Goal: Information Seeking & Learning: Check status

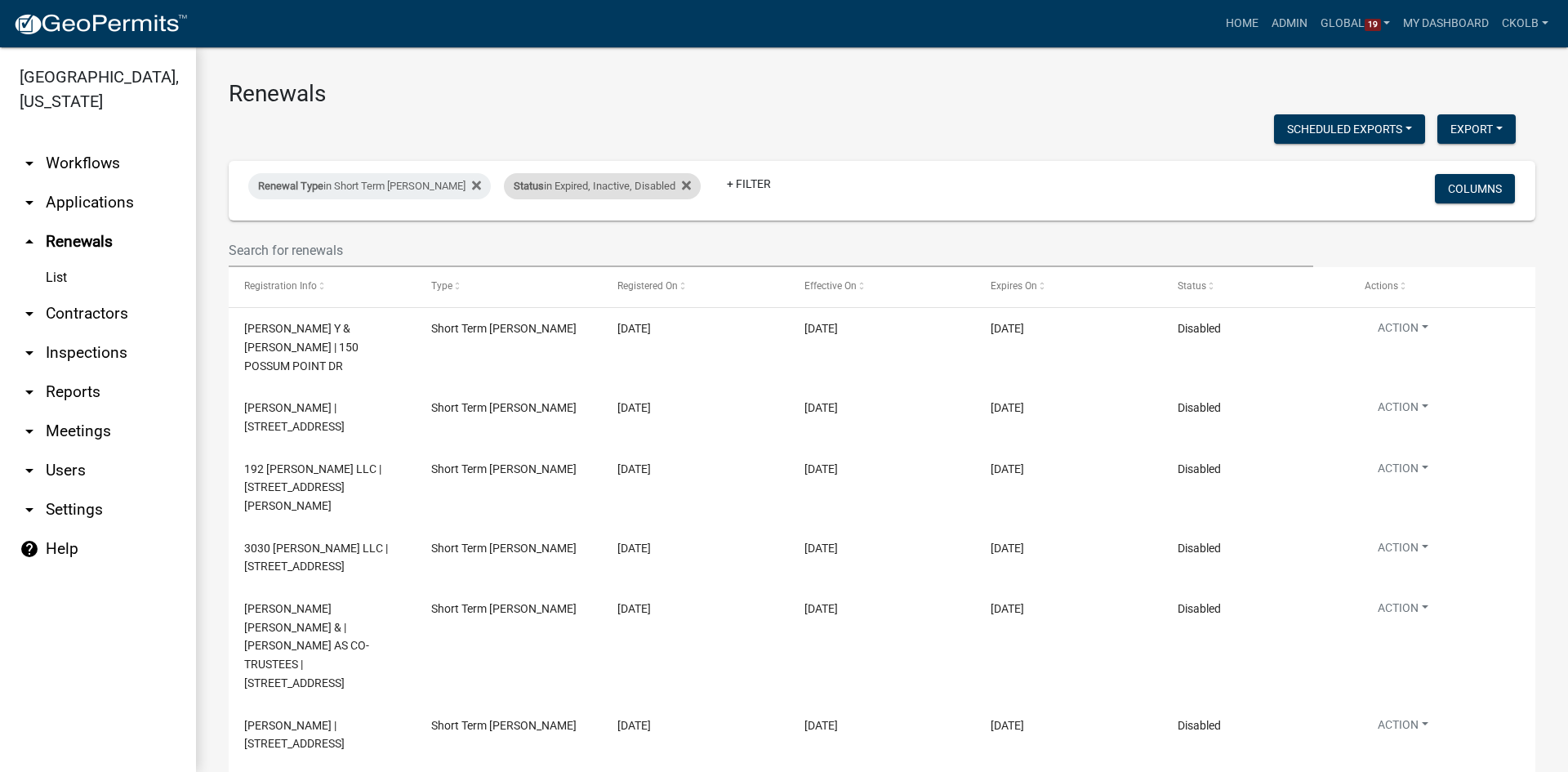
click at [600, 184] on div "Status in Expired, Inactive, Disabled" at bounding box center [602, 186] width 197 height 26
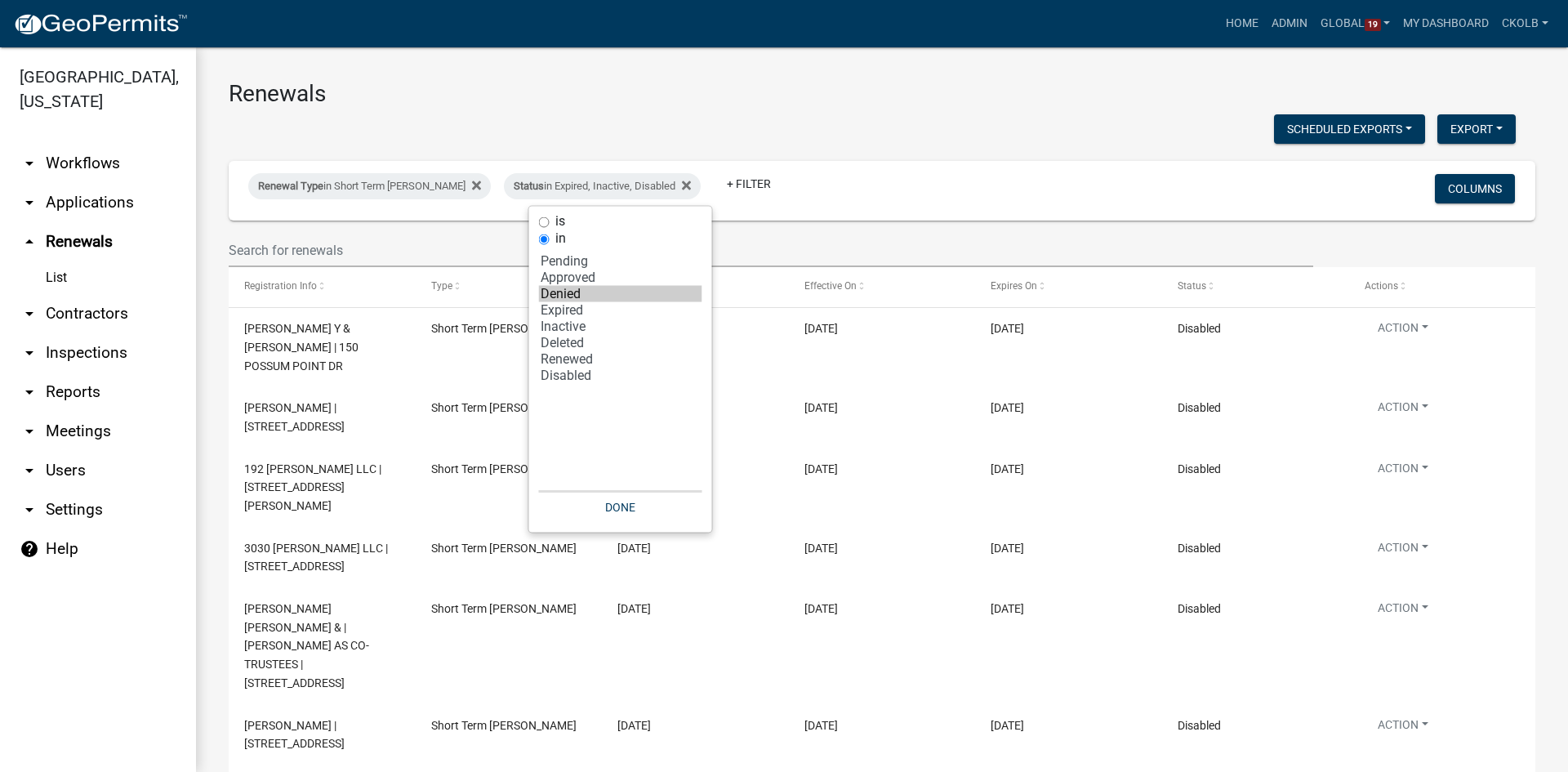
select select "3: 'Denied'"
click at [574, 292] on option "Denied" at bounding box center [620, 294] width 163 height 16
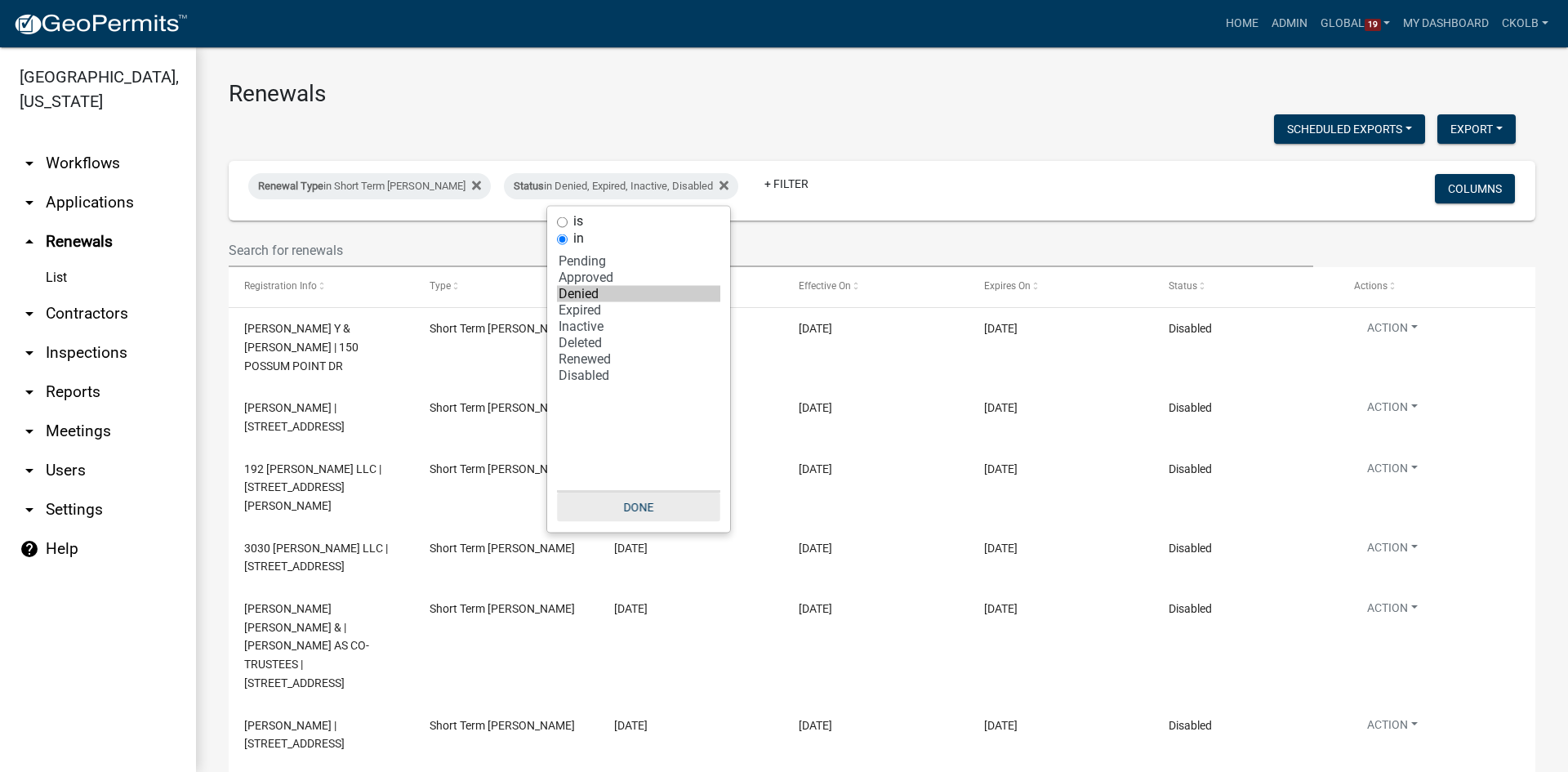
click at [646, 500] on button "Done" at bounding box center [638, 507] width 163 height 29
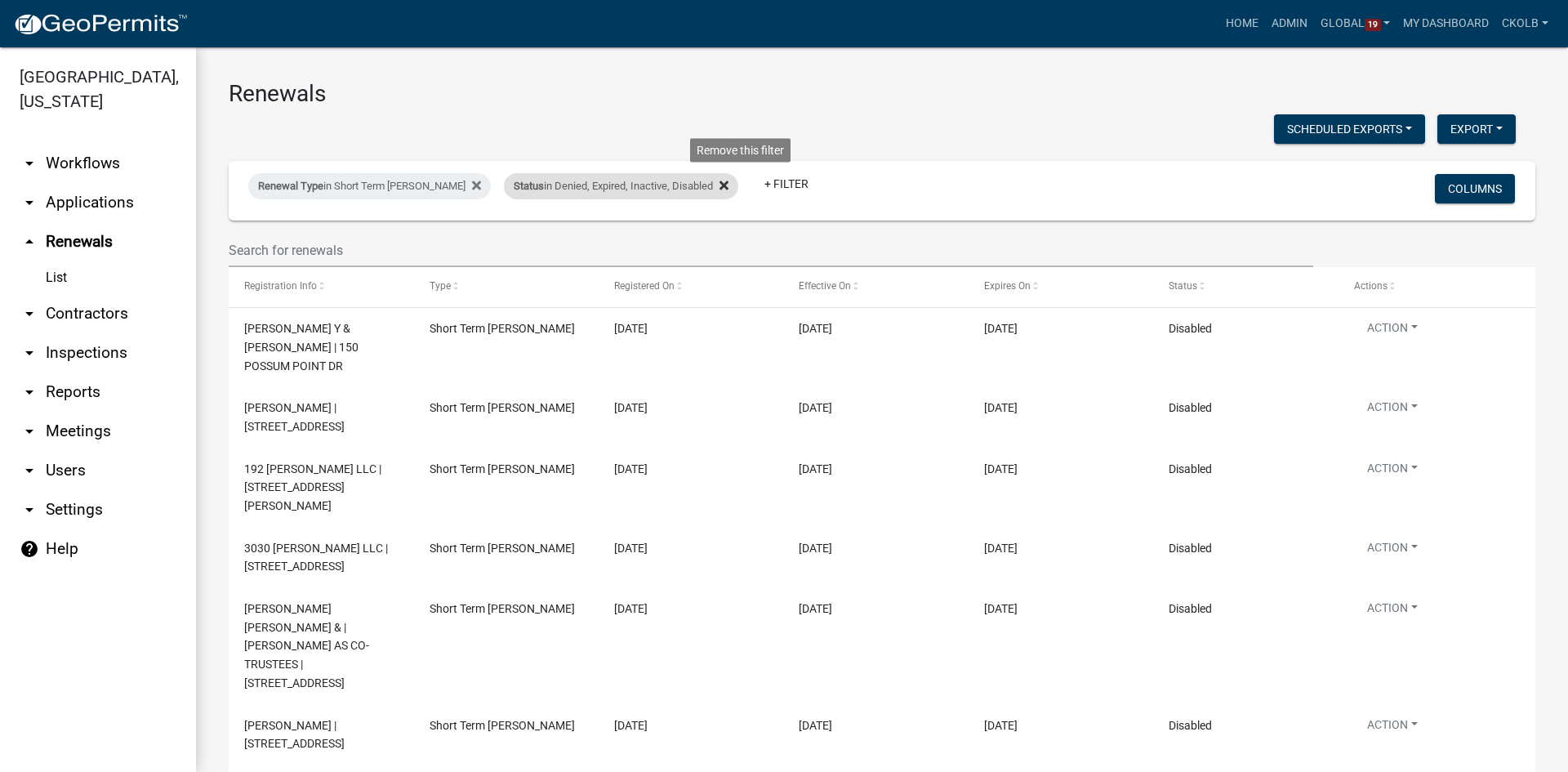
click at [728, 185] on icon at bounding box center [723, 185] width 9 height 13
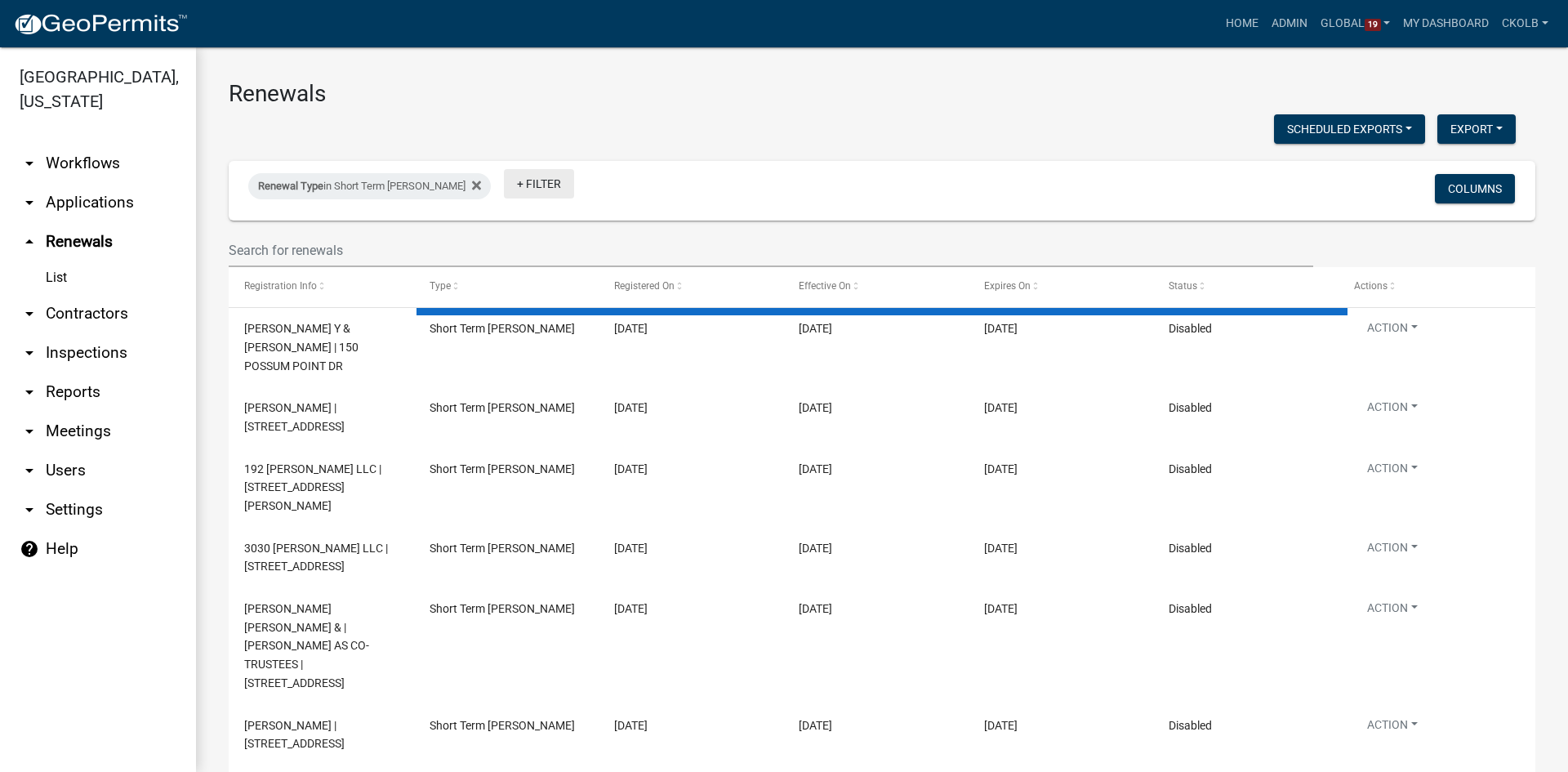
select select "2: 50"
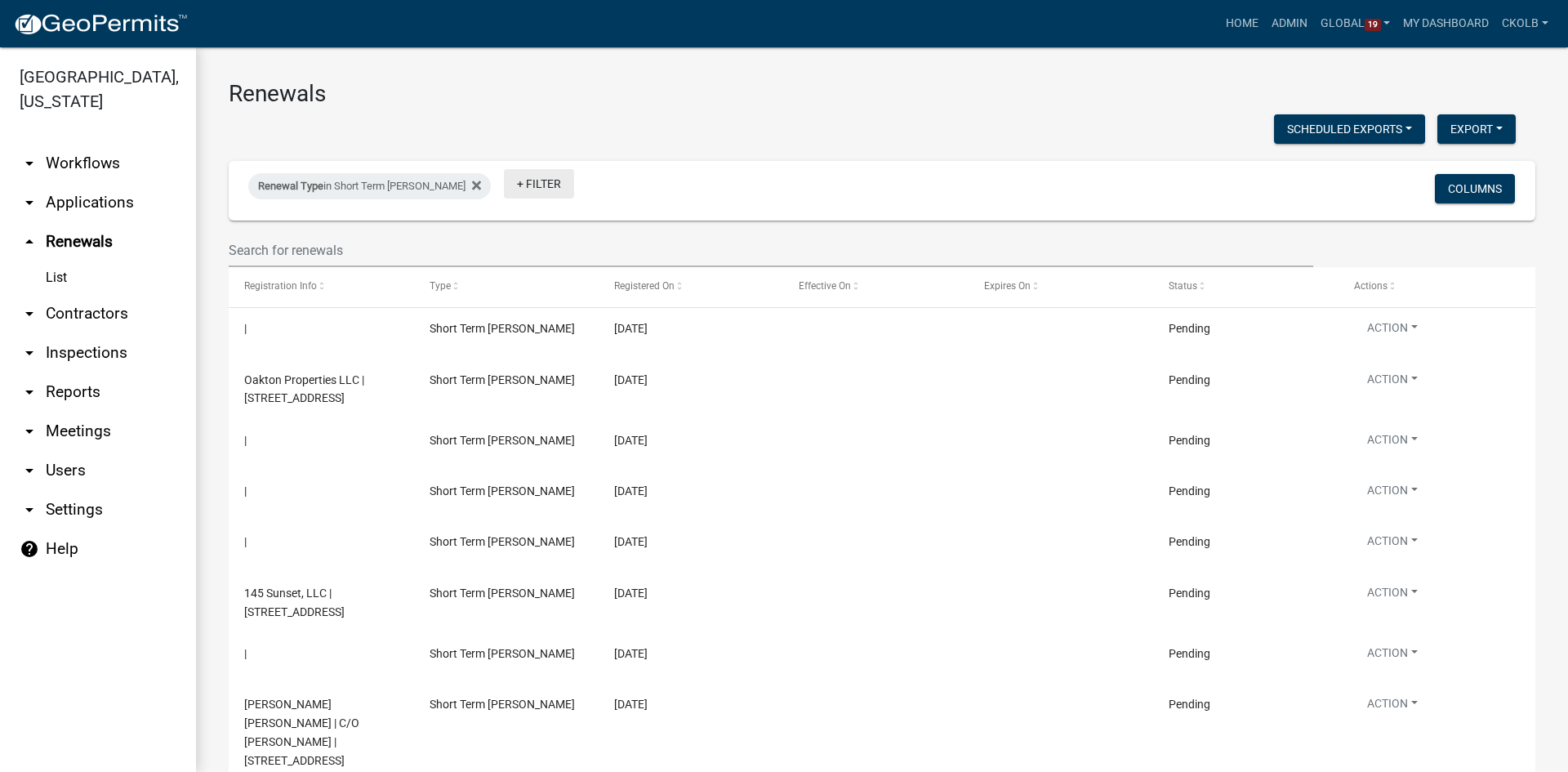
click at [546, 184] on link "+ Filter" at bounding box center [539, 184] width 70 height 29
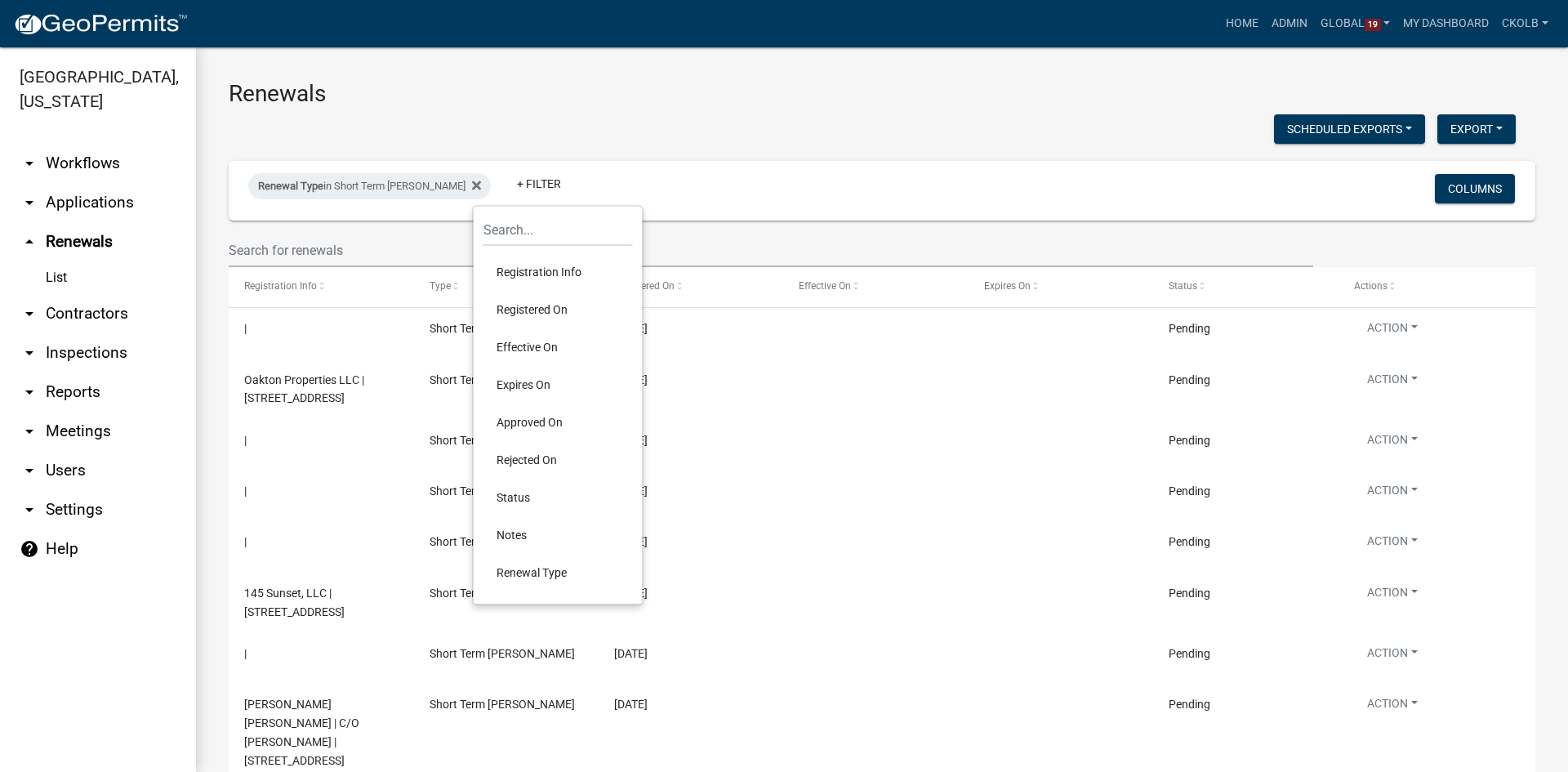
click at [519, 491] on li "Status" at bounding box center [558, 497] width 149 height 37
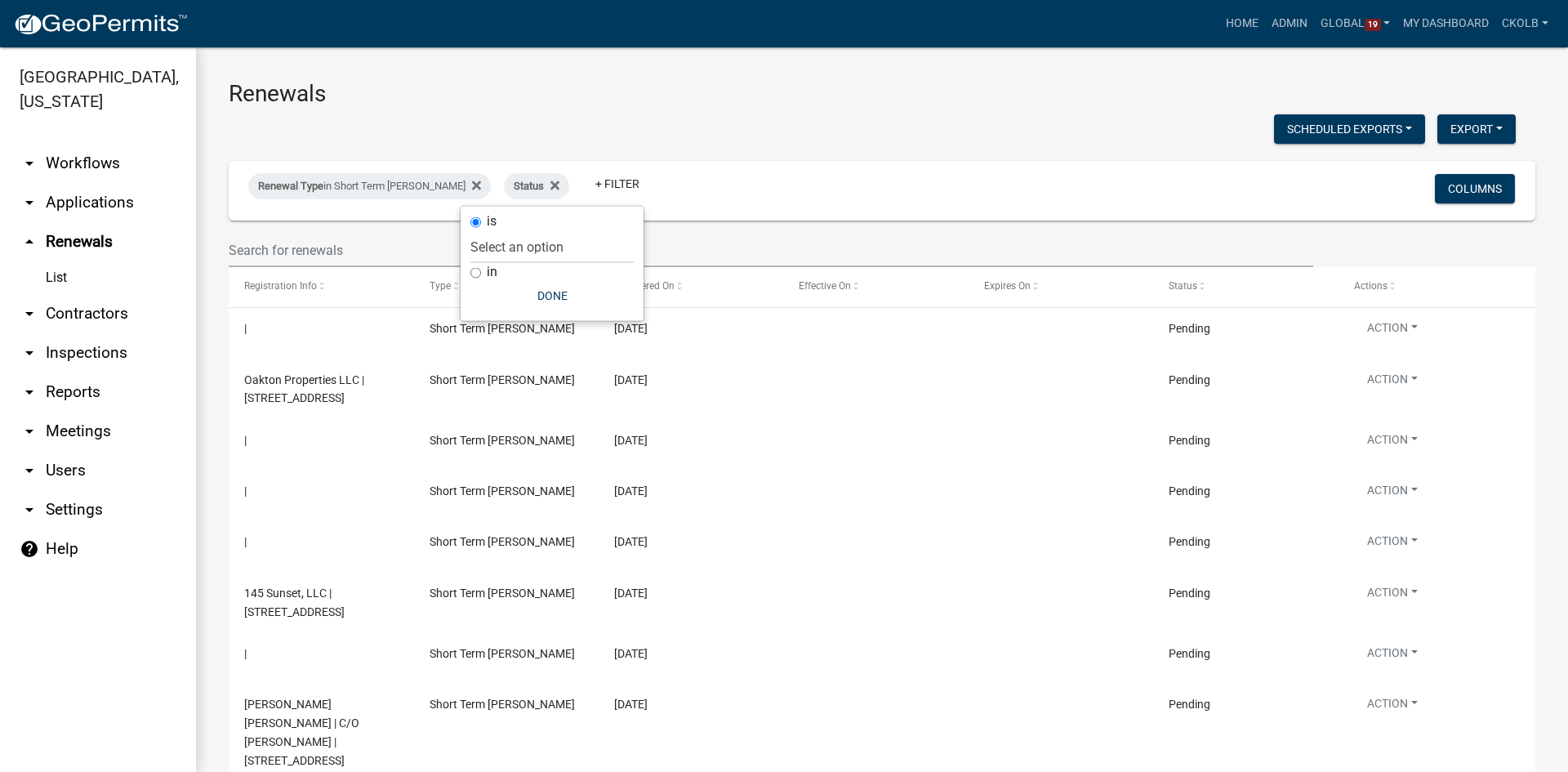
click at [479, 272] on input "in" at bounding box center [475, 272] width 10 height 10
radio input "true"
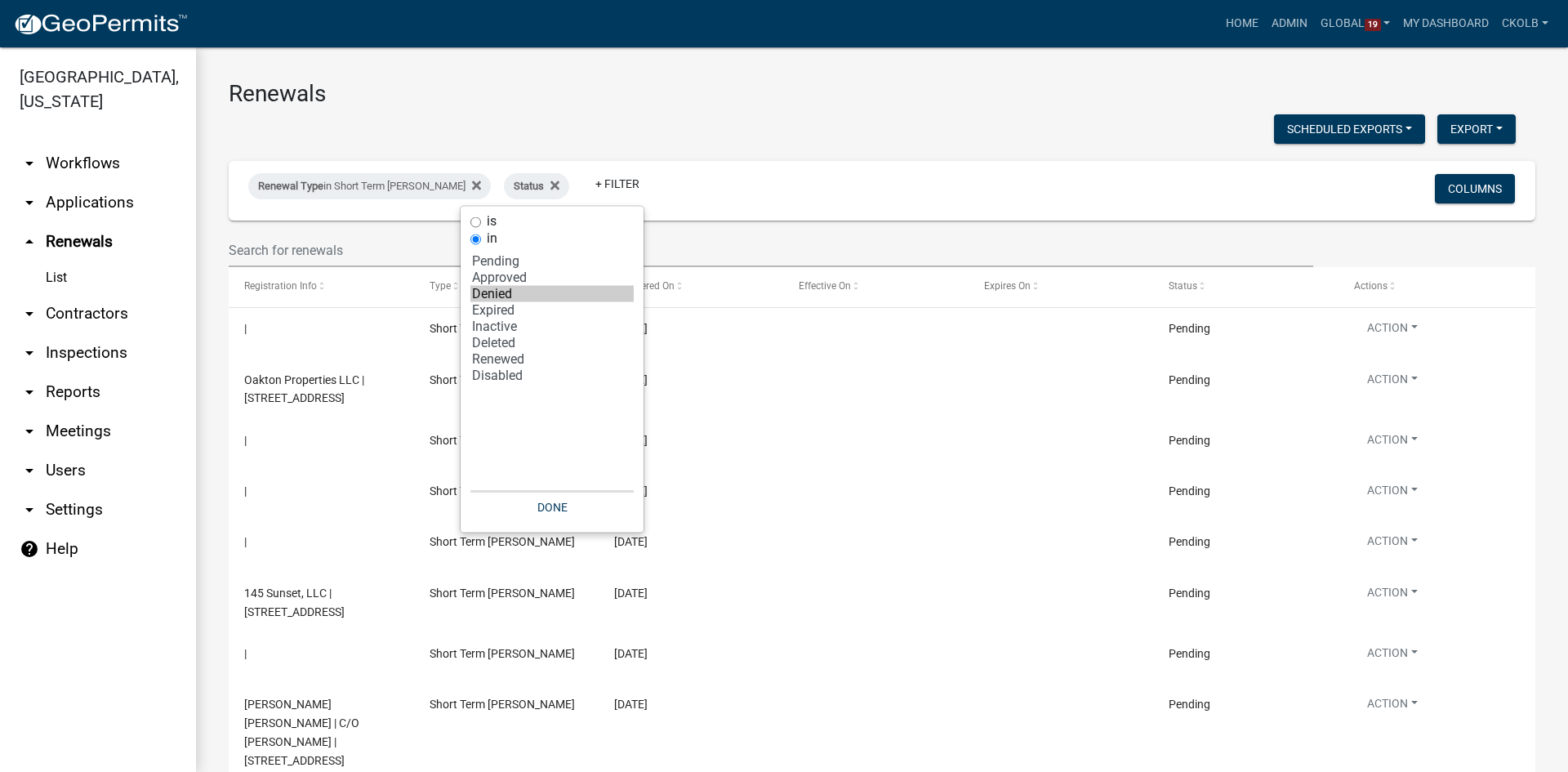
click at [499, 292] on option "Denied" at bounding box center [552, 294] width 163 height 16
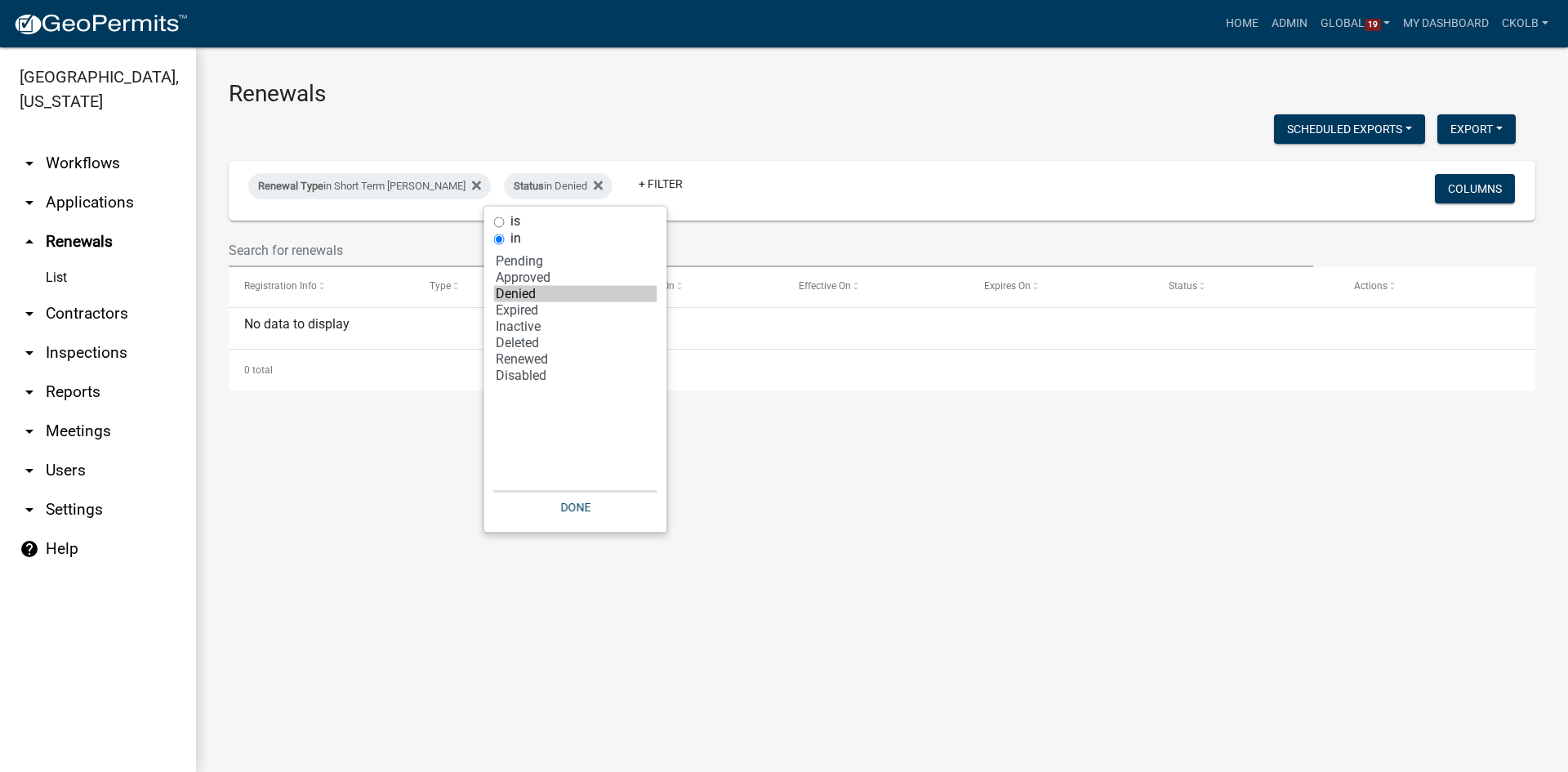
click at [528, 309] on option "Expired" at bounding box center [576, 310] width 163 height 16
click at [550, 322] on option "Inactive" at bounding box center [595, 326] width 163 height 16
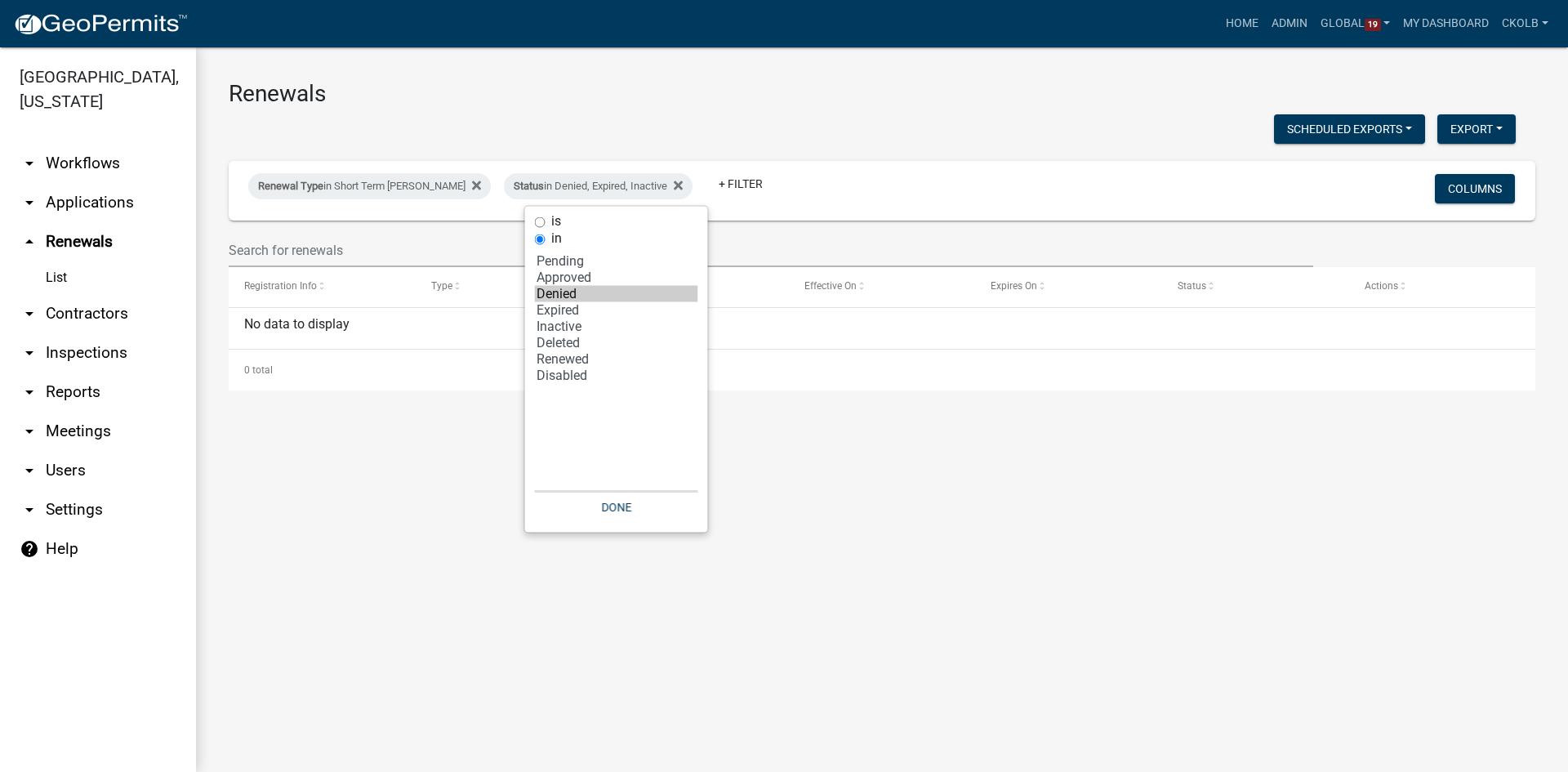
select select "3: 'Denied'"
click at [563, 375] on option "Disabled" at bounding box center [617, 376] width 163 height 16
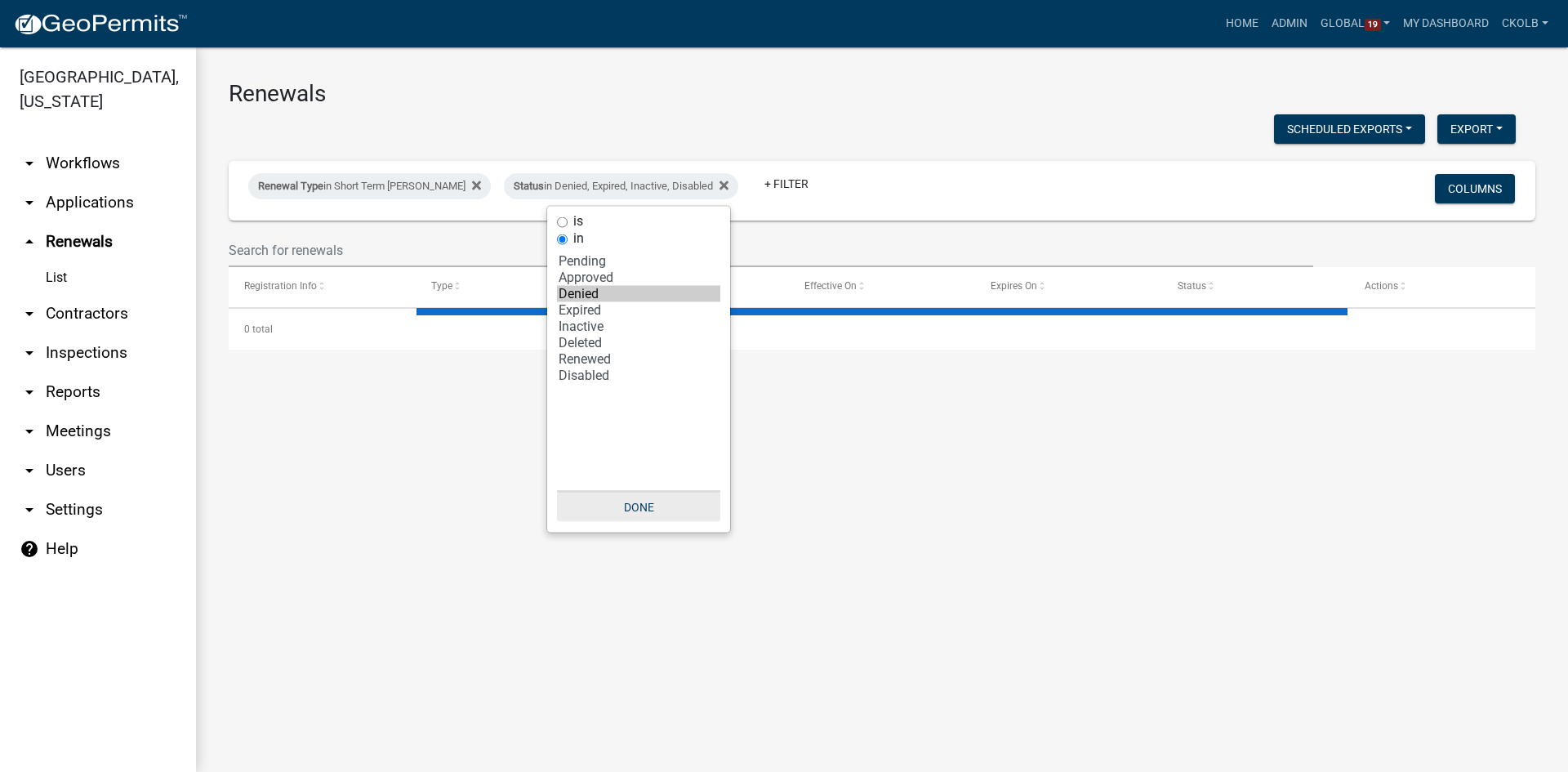
click at [635, 510] on button "Done" at bounding box center [638, 507] width 163 height 29
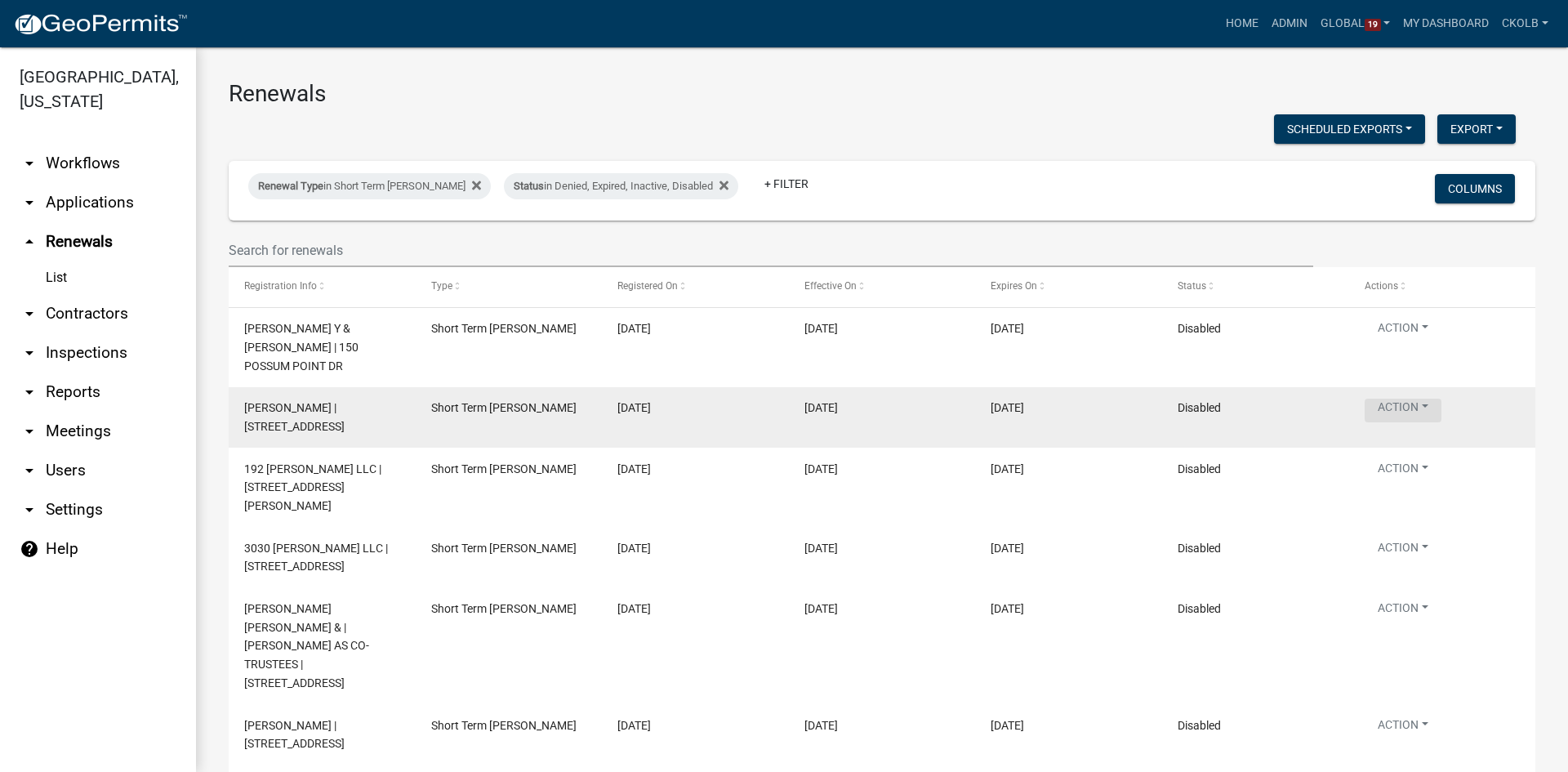
click at [1423, 398] on button "Action" at bounding box center [1402, 409] width 77 height 23
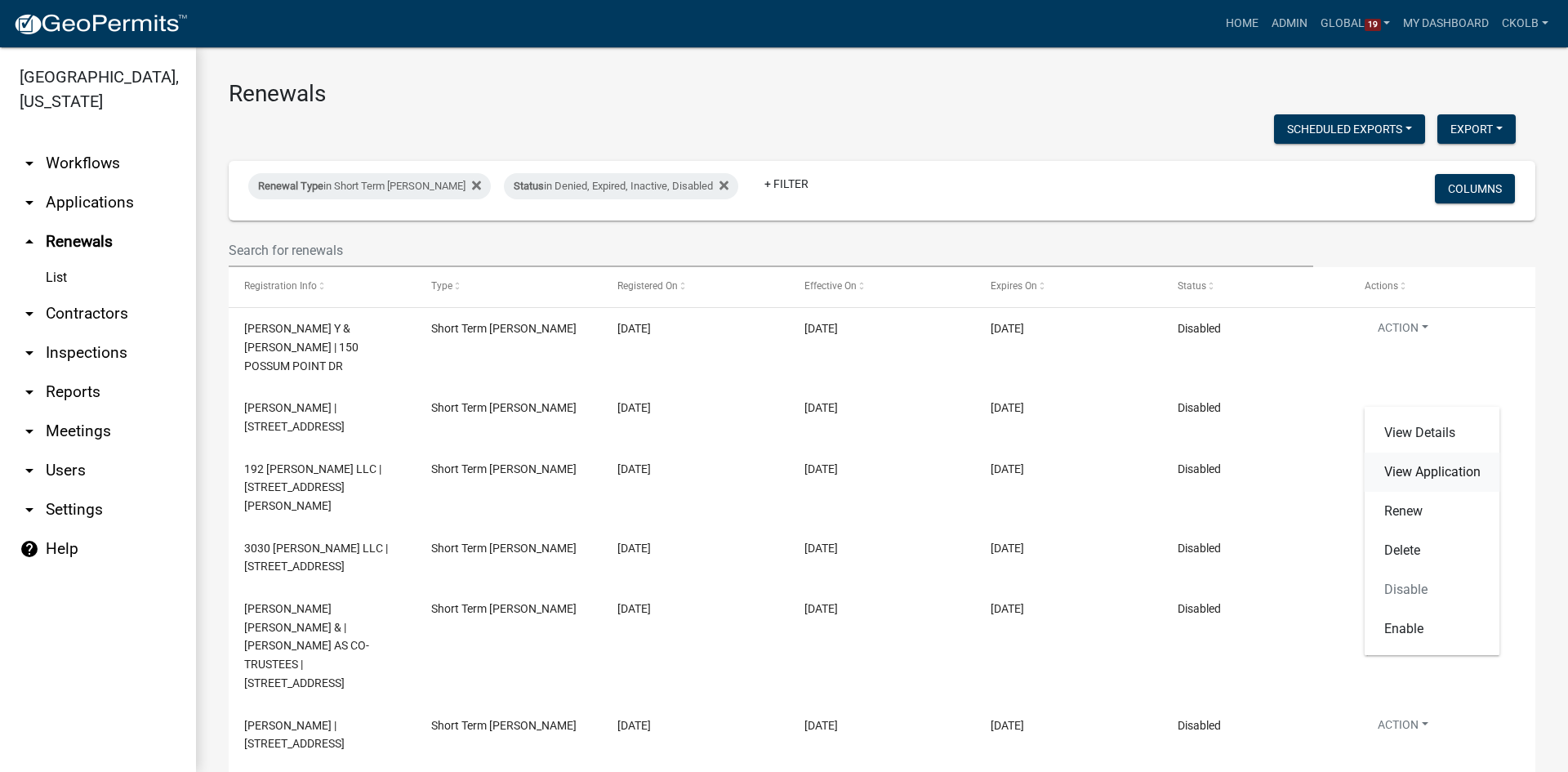
click at [1418, 474] on link "View Application" at bounding box center [1432, 472] width 135 height 39
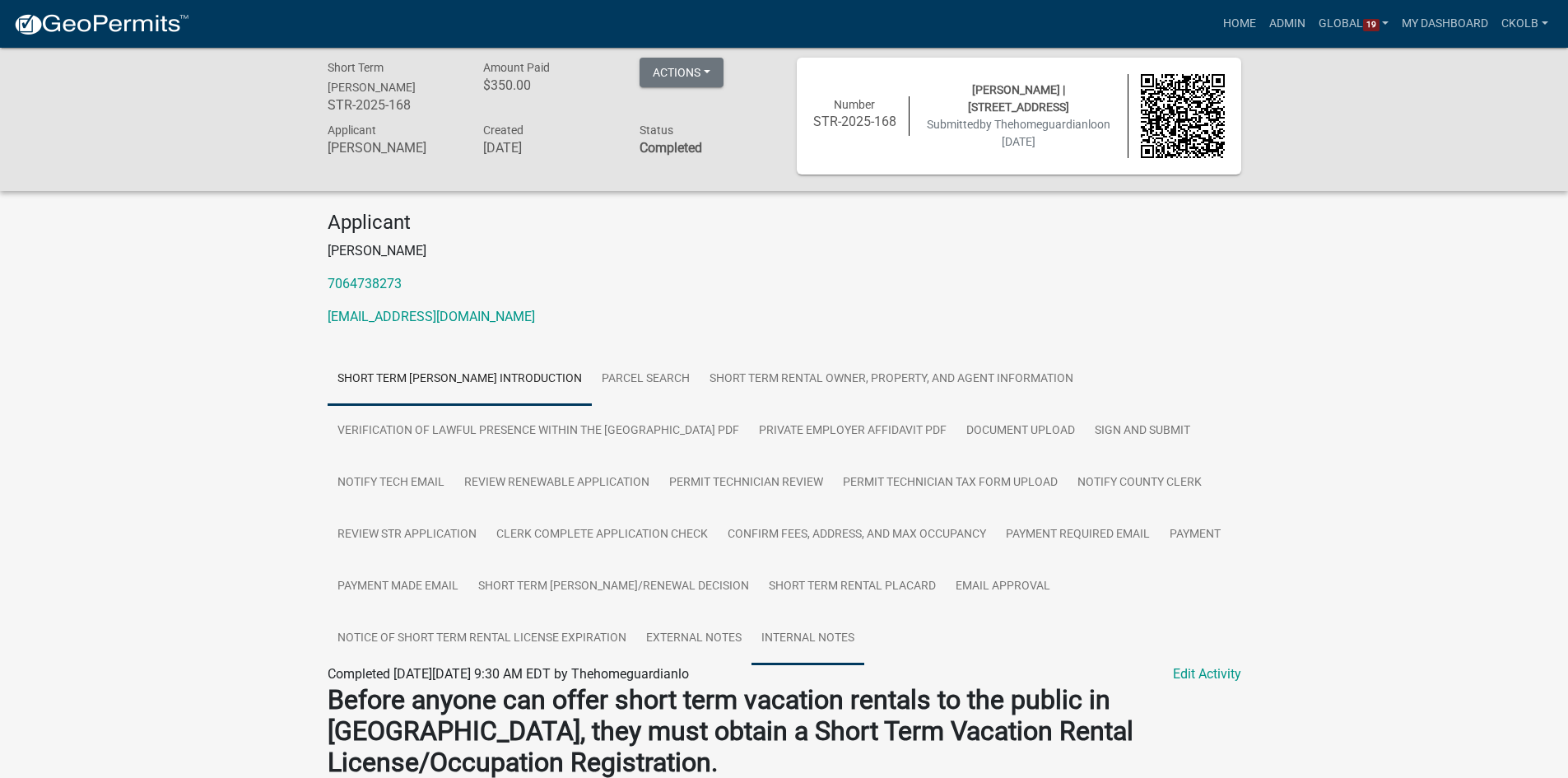
scroll to position [164, 0]
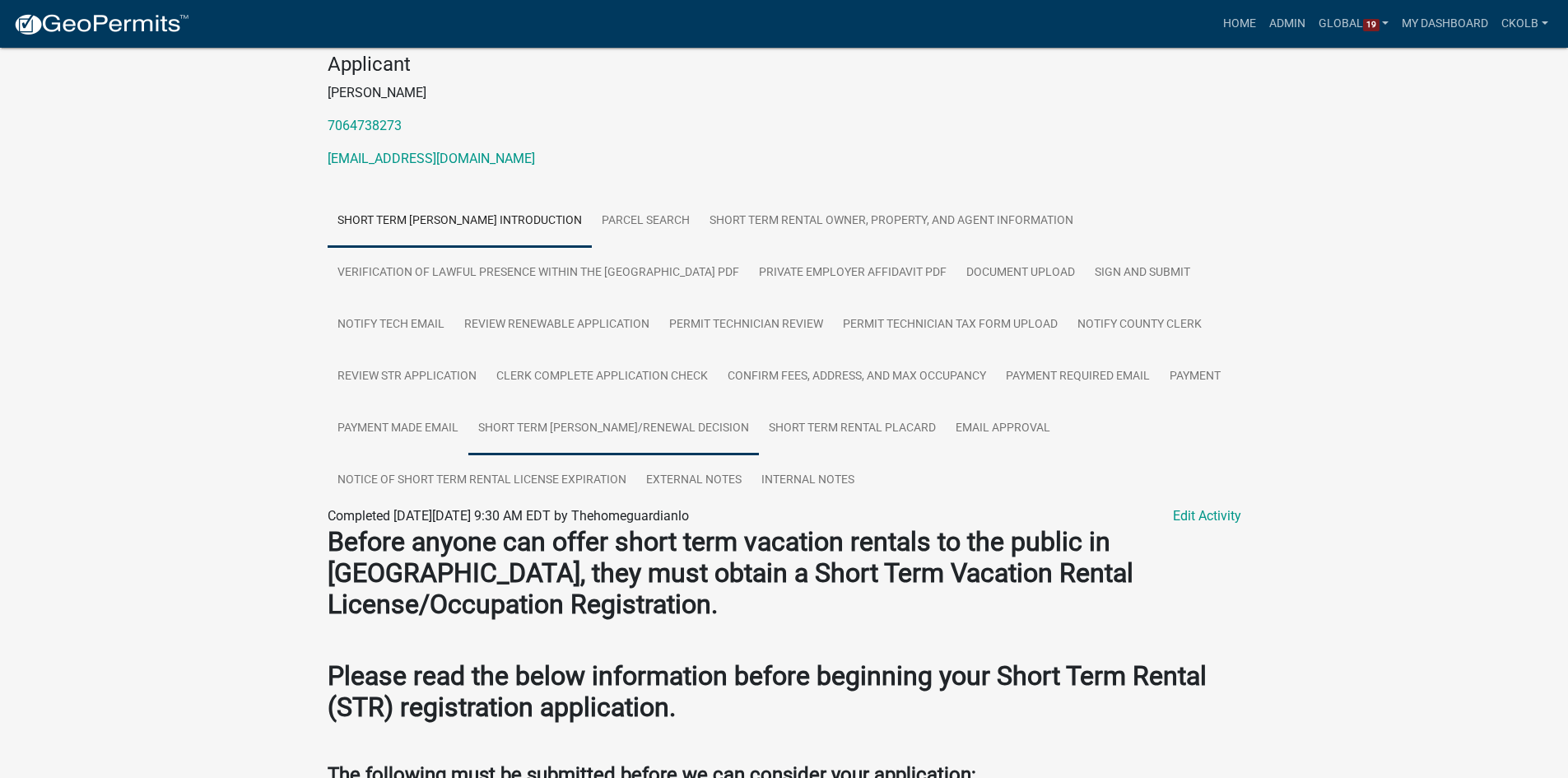
click at [673, 429] on link "Short Term [PERSON_NAME]/Renewal Decision" at bounding box center [614, 428] width 290 height 52
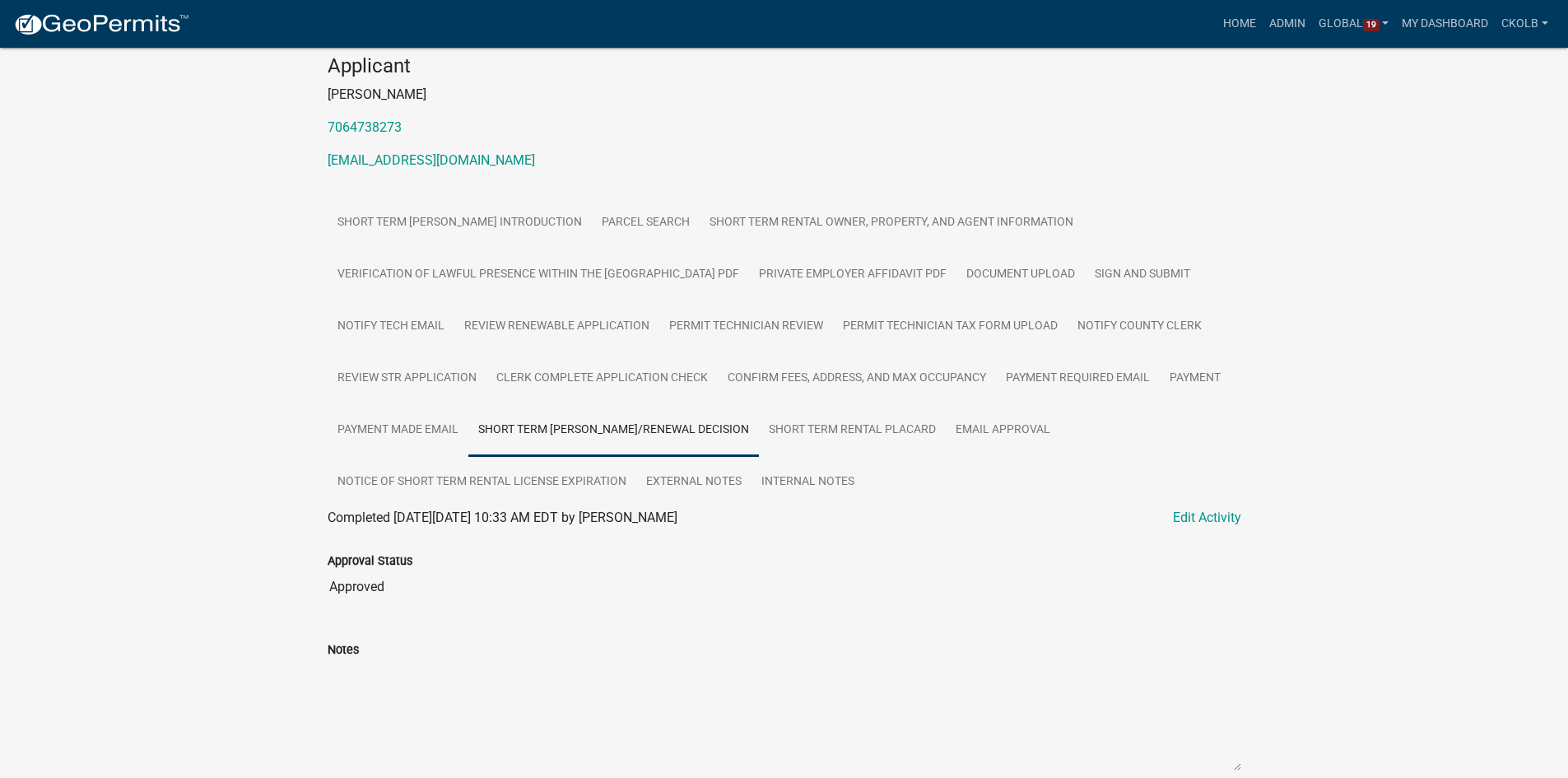
scroll to position [0, 0]
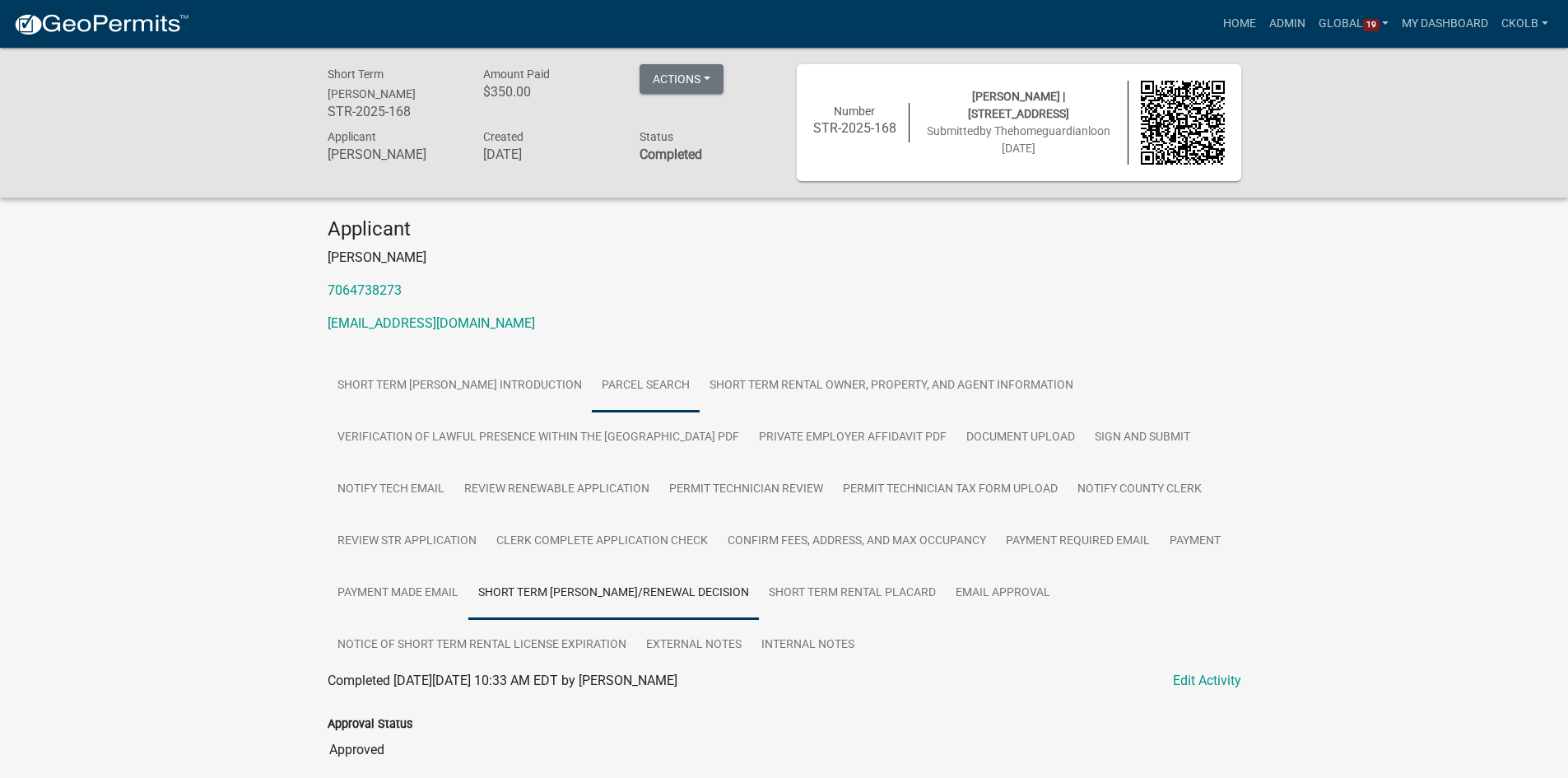
click at [683, 385] on link "Parcel search" at bounding box center [645, 386] width 108 height 52
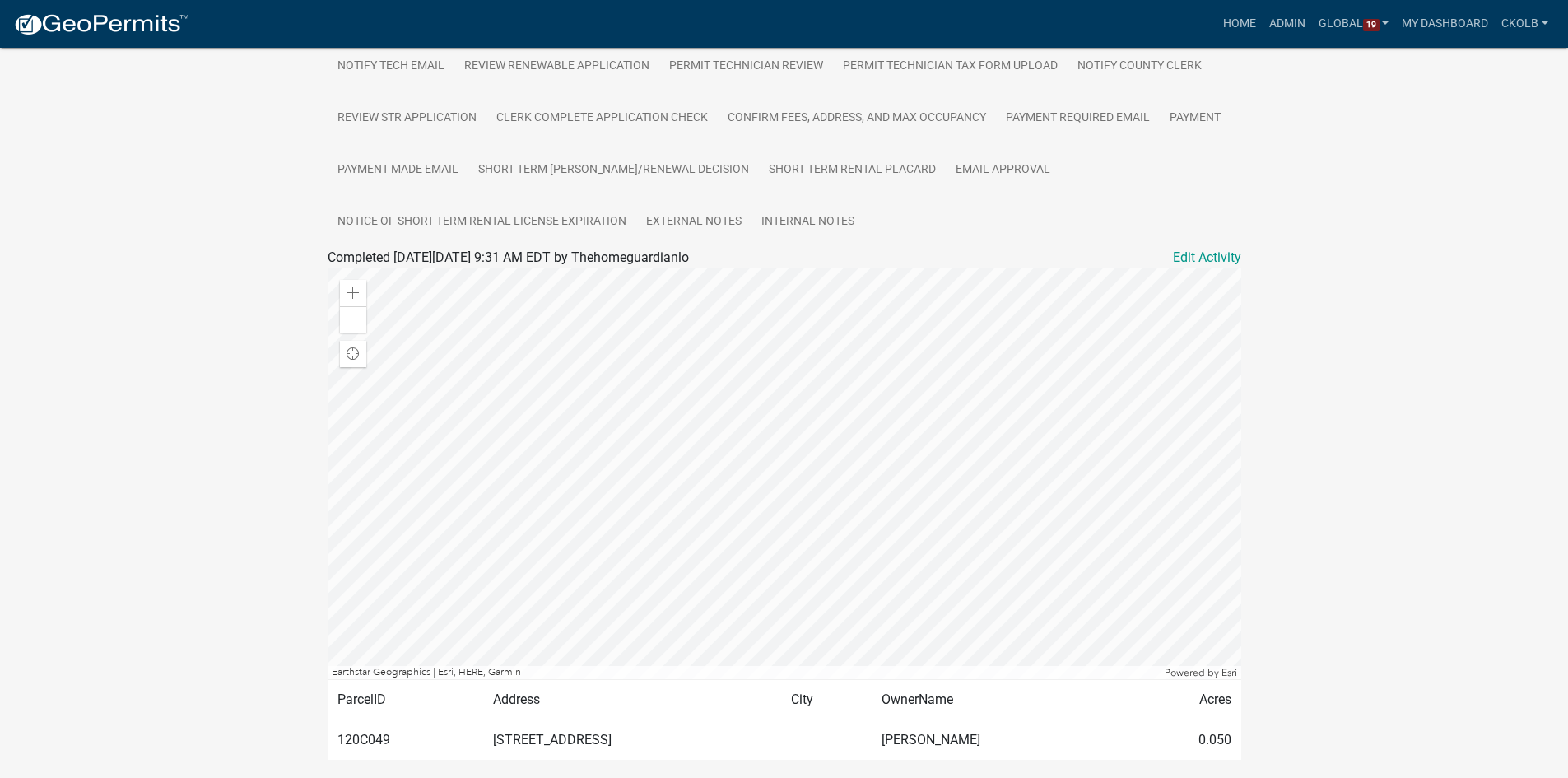
scroll to position [486, 0]
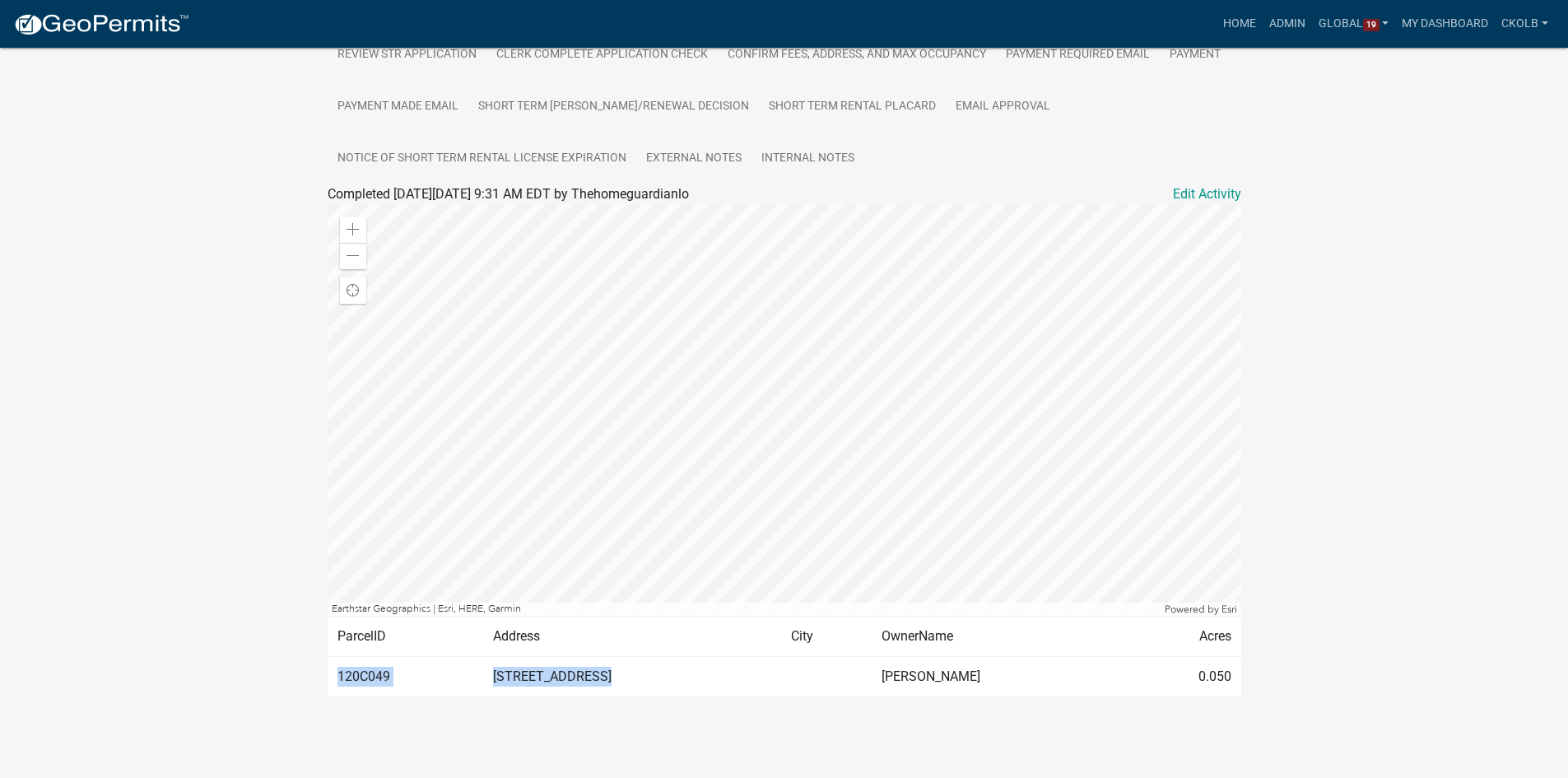
drag, startPoint x: 338, startPoint y: 677, endPoint x: 619, endPoint y: 688, distance: 281.2
click at [619, 688] on tr "120C049 149 WOODCREST DR PIPER MICHAEL R 0.050" at bounding box center [784, 676] width 913 height 40
copy tr "120C049 149 WOODCREST DR"
click at [210, 657] on div "Short Term Rental Registration STR-2025-168 Amount Paid $350.00 Actions View re…" at bounding box center [784, 159] width 1568 height 1197
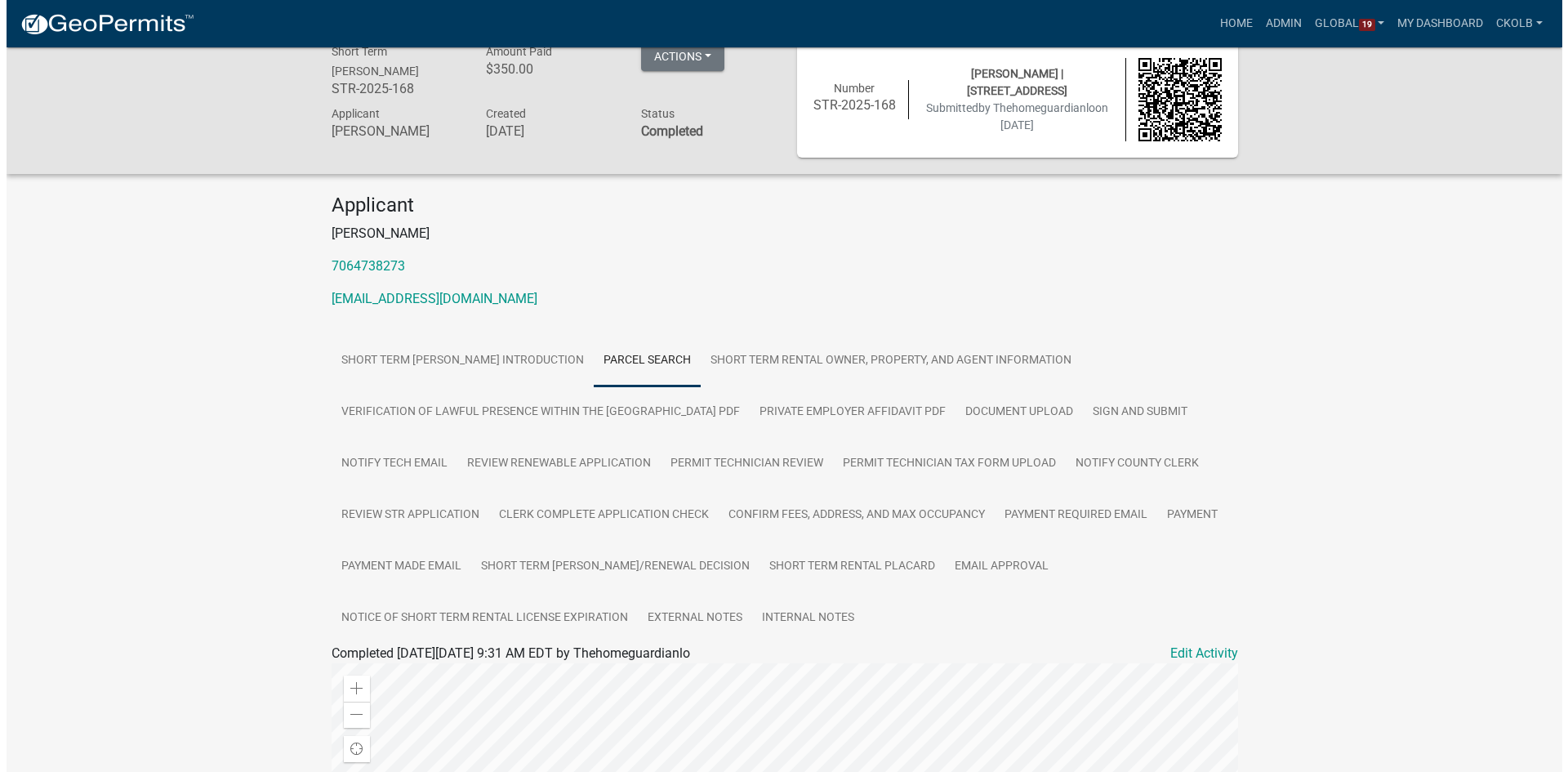
scroll to position [0, 0]
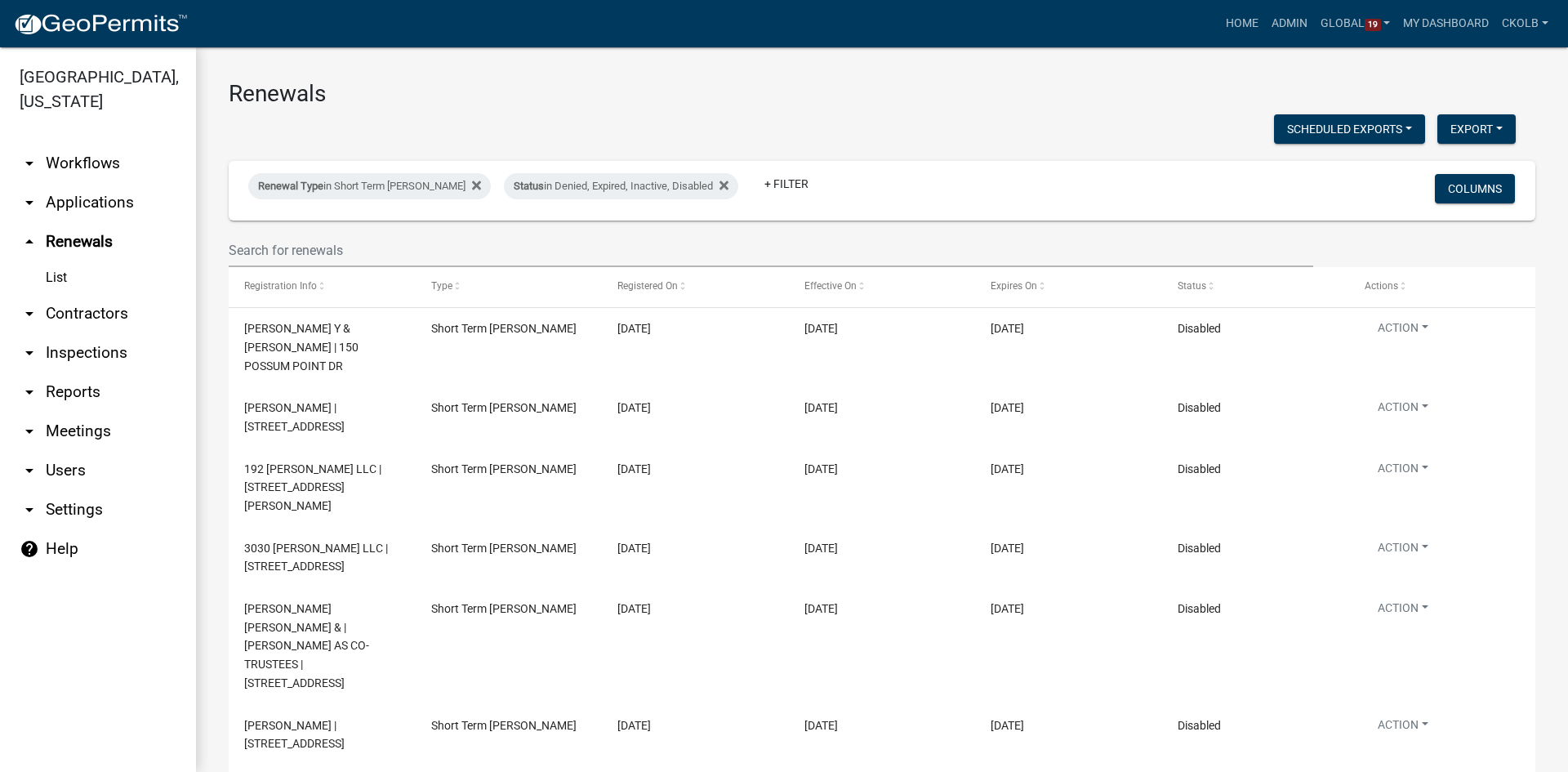
click at [91, 237] on link "arrow_drop_up Renewals" at bounding box center [98, 241] width 196 height 39
click at [95, 190] on link "arrow_drop_down Applications" at bounding box center [98, 202] width 196 height 39
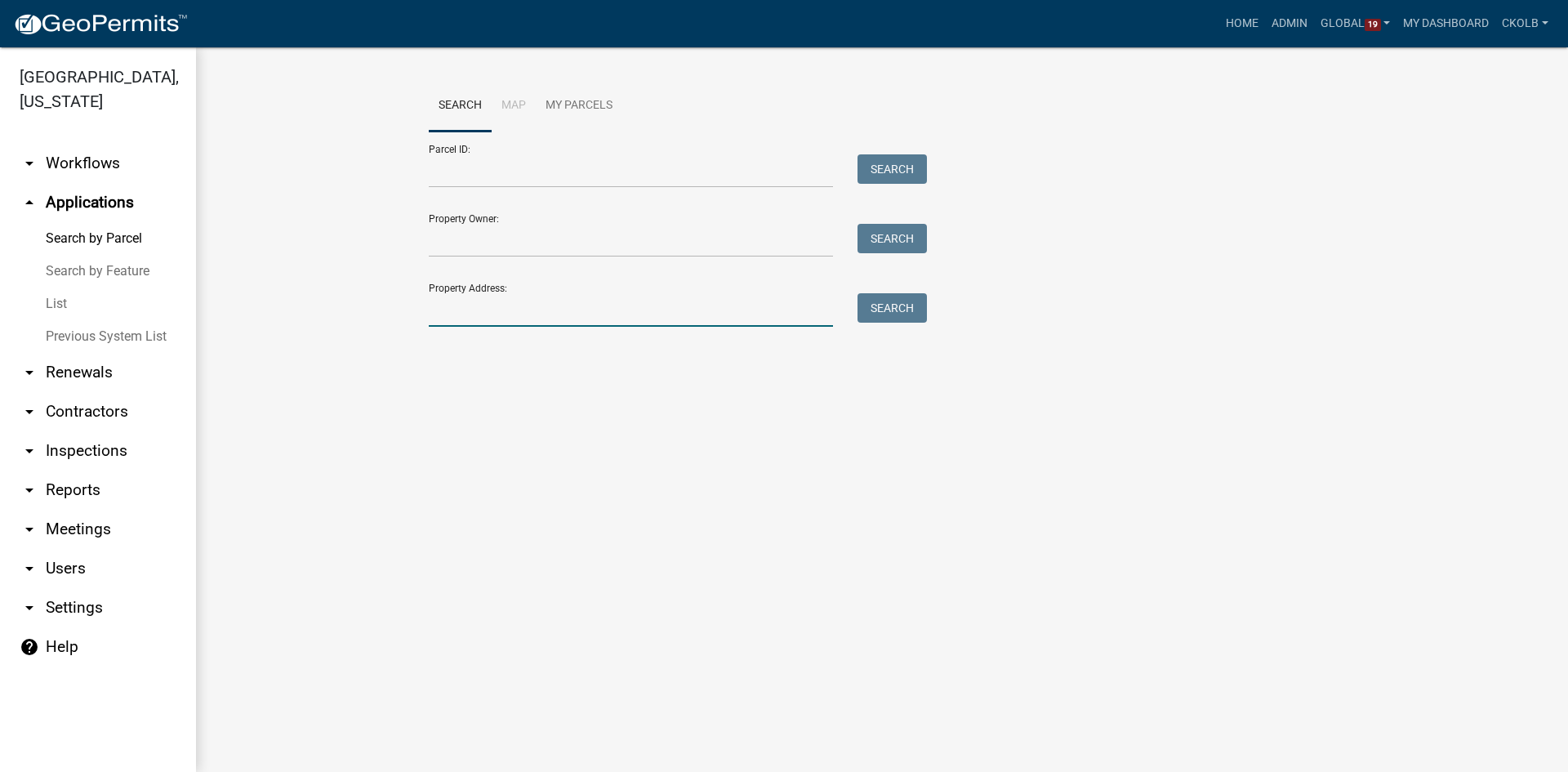
click at [511, 304] on input "Property Address:" at bounding box center [630, 310] width 404 height 34
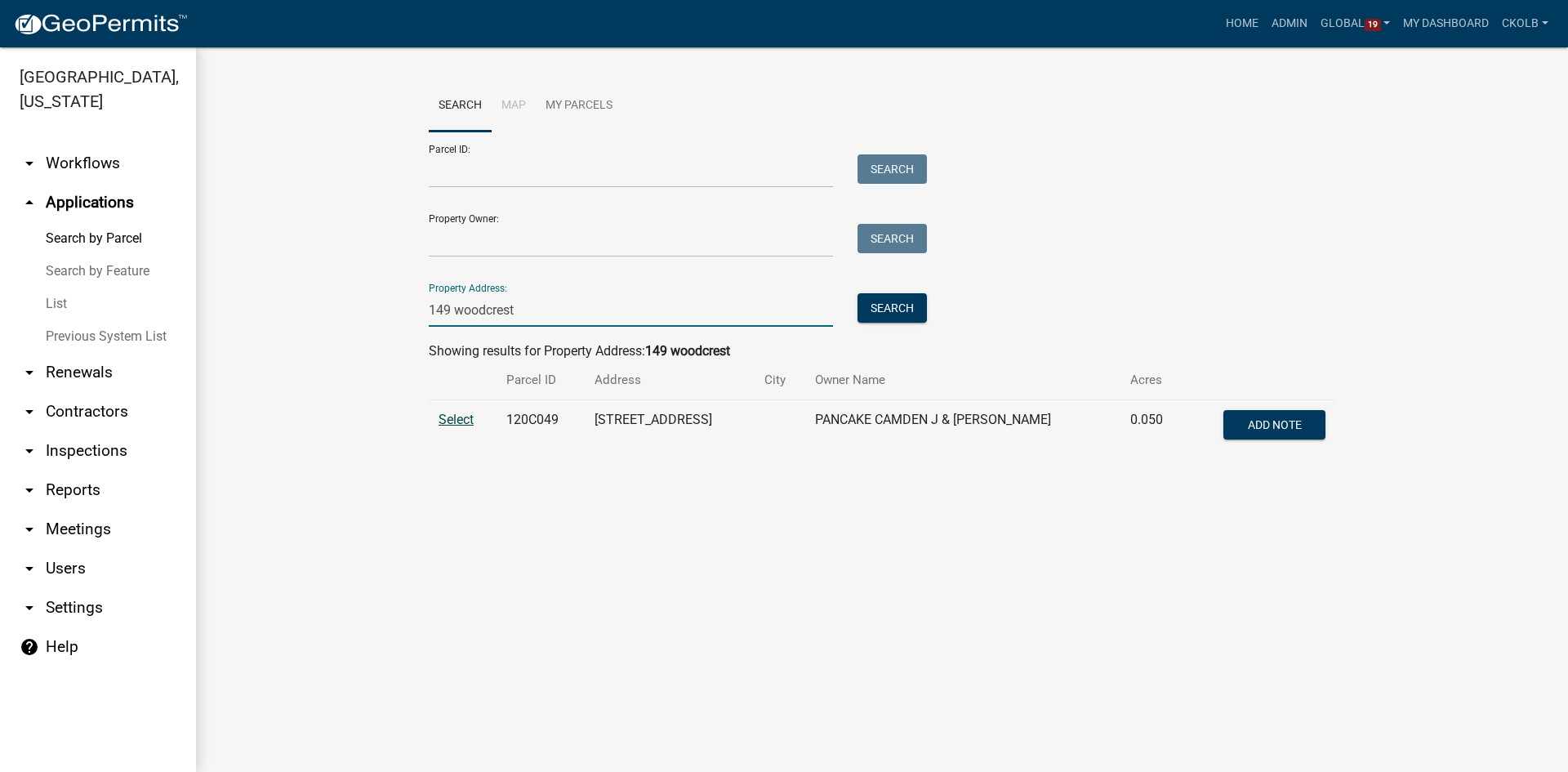
type input "149 woodcrest"
click at [447, 418] on span "Select" at bounding box center [456, 420] width 35 height 16
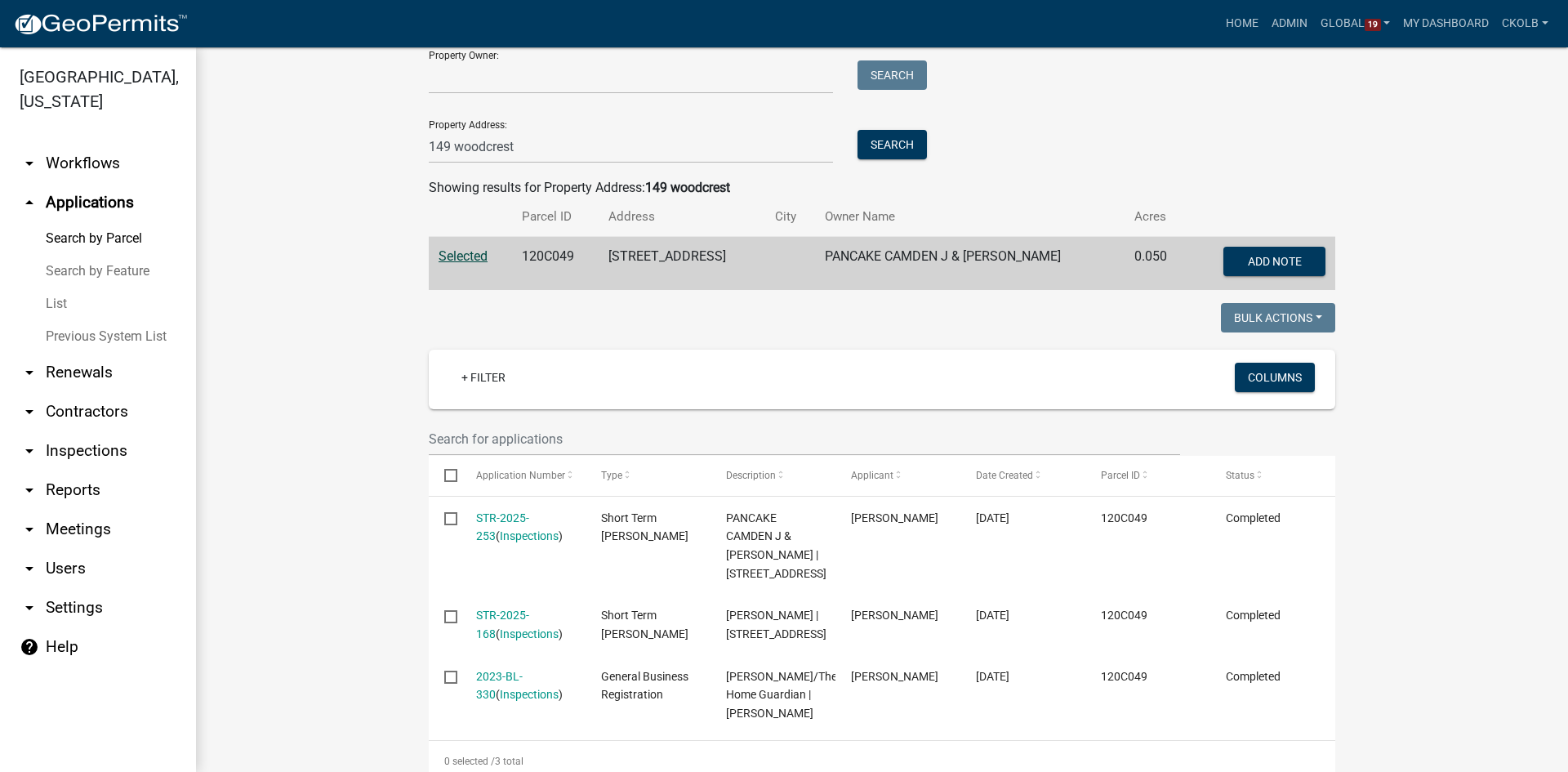
scroll to position [245, 0]
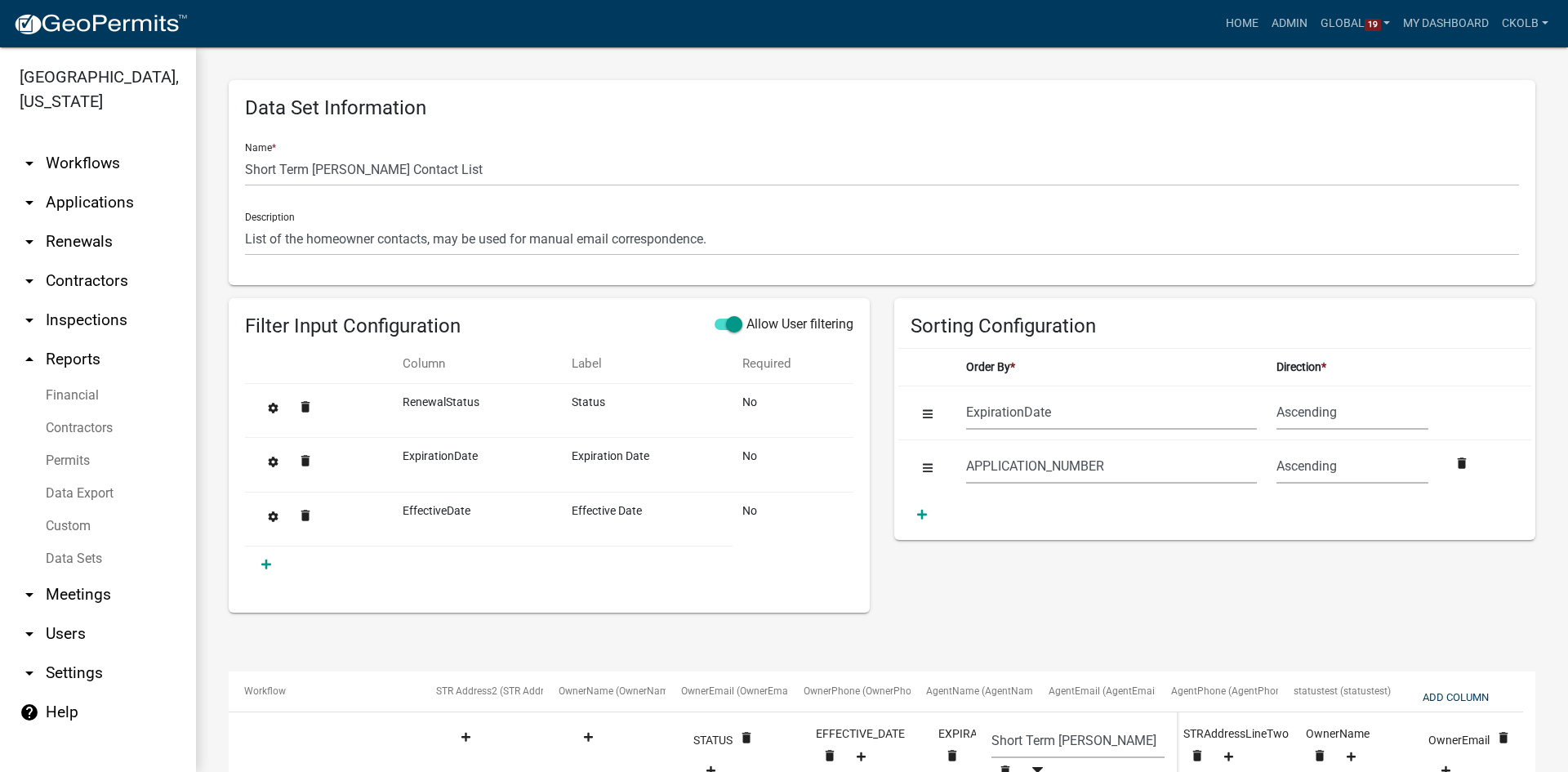
select select "ExpirationDate"
select select "APPLICATION_NUMBER"
select select "f408877a-2c2f-4e4e-b296-526e76f451d7"
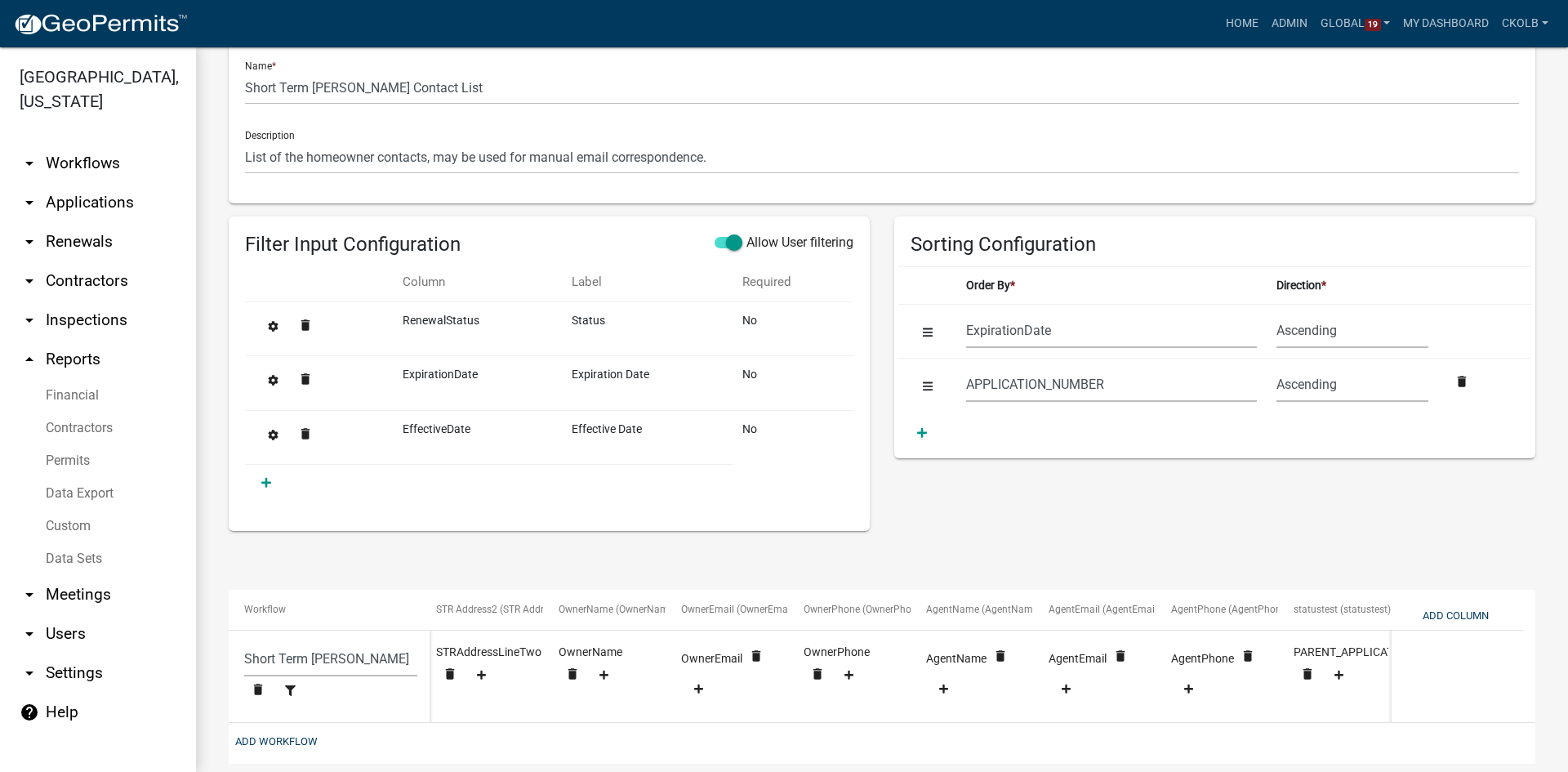
click at [102, 498] on link "Data Export" at bounding box center [98, 494] width 196 height 33
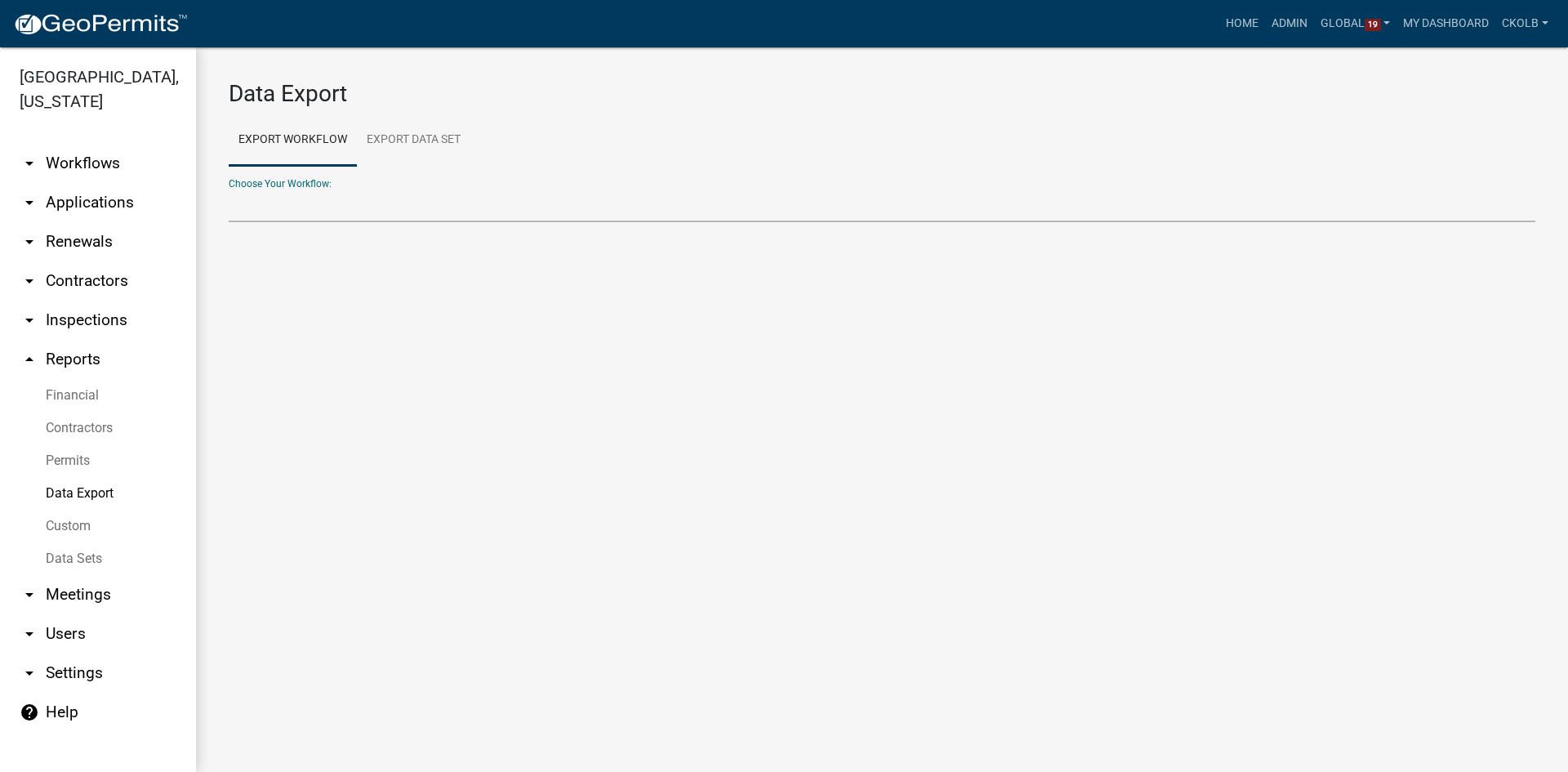
click at [290, 206] on select "Agricultural Permit Blasting Permit Code Complaint Commercial Building Permit C…" at bounding box center [882, 205] width 1306 height 34
select select "35: Object"
click at [229, 188] on select "Agricultural Permit Blasting Permit Code Complaint Commercial Building Permit C…" at bounding box center [882, 205] width 1306 height 34
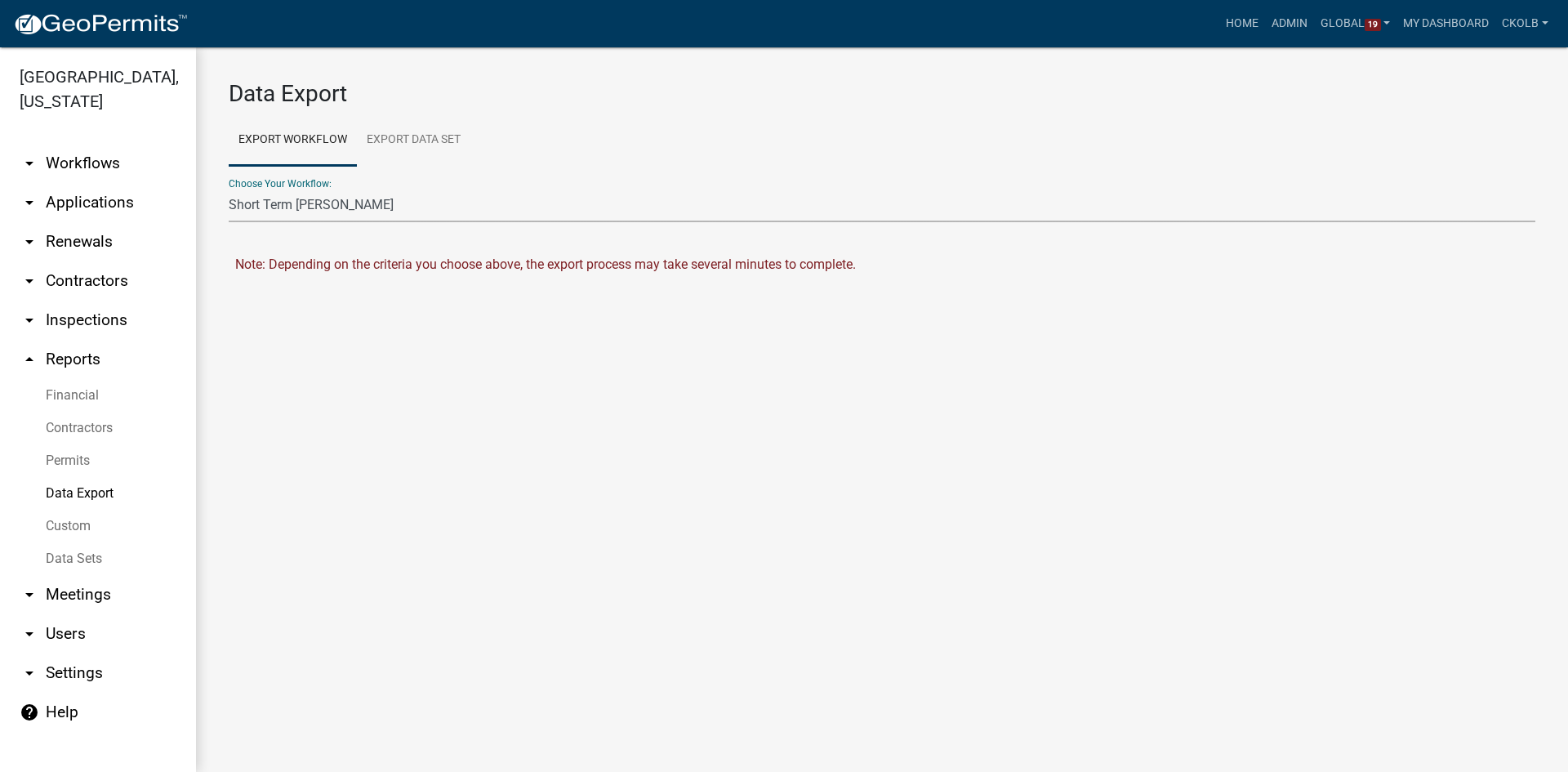
select select "0: null"
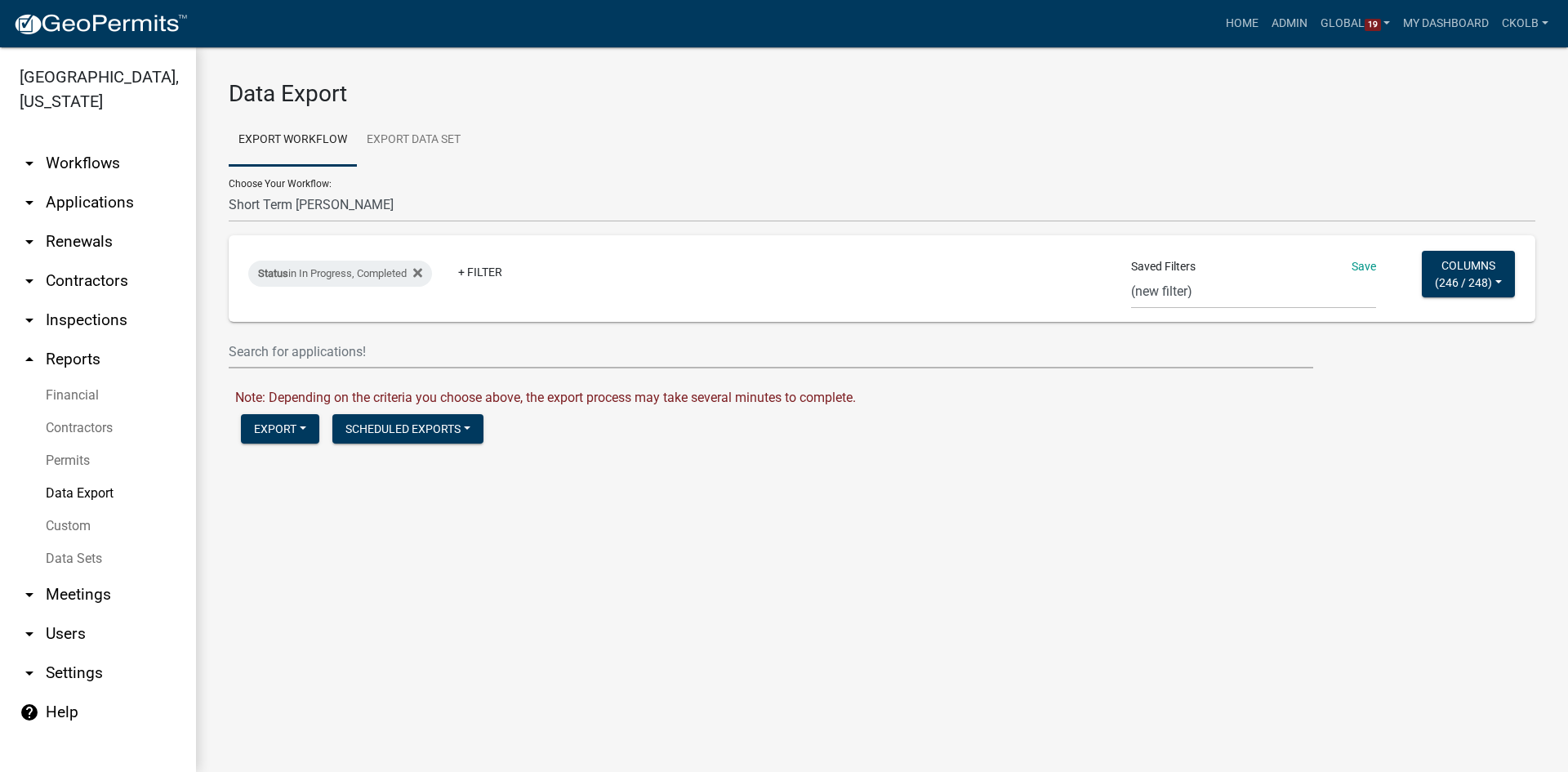
click at [81, 166] on link "arrow_drop_down Workflows" at bounding box center [98, 163] width 196 height 39
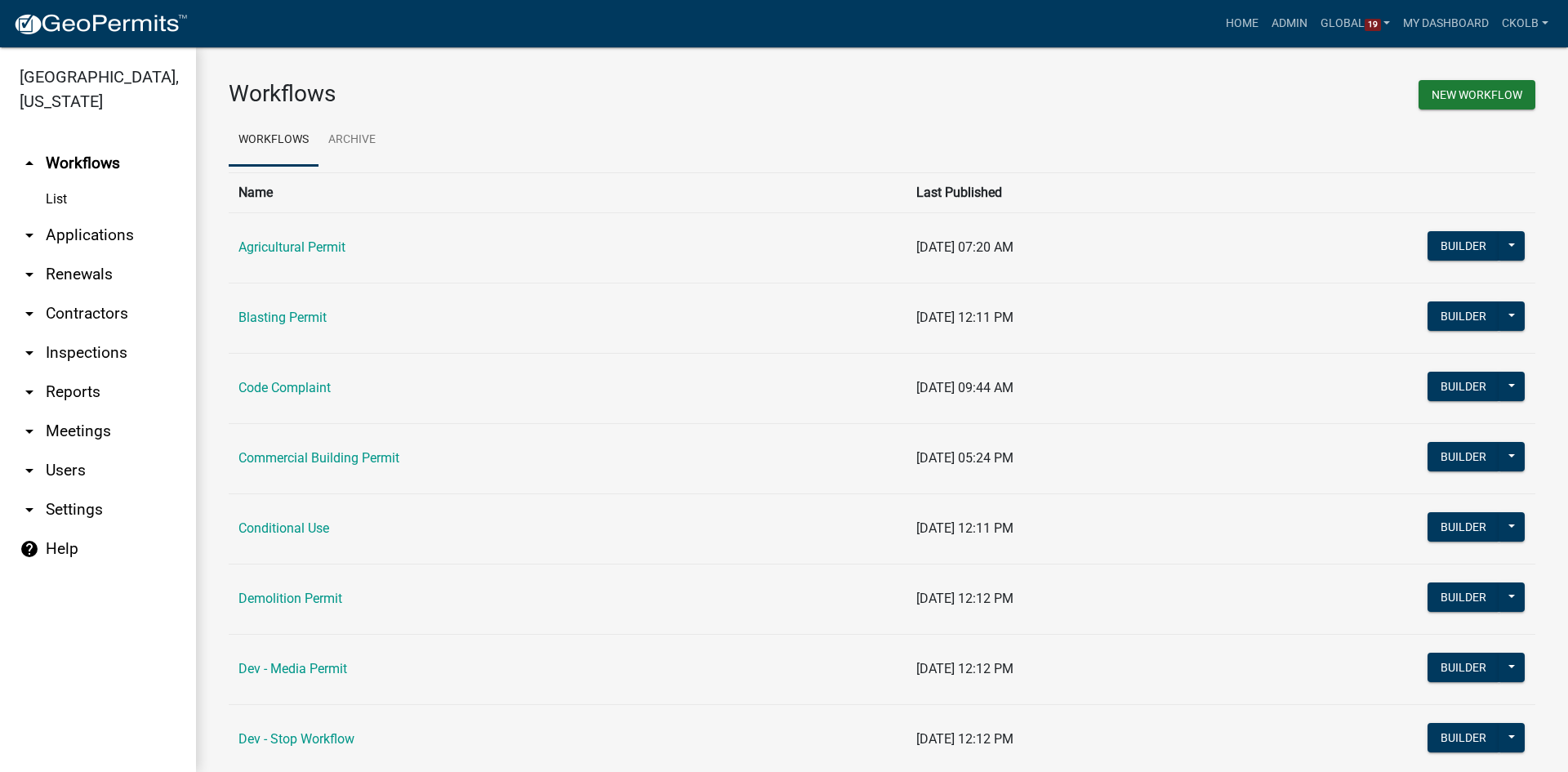
click at [65, 384] on link "arrow_drop_down Reports" at bounding box center [98, 391] width 196 height 39
select select "0: null"
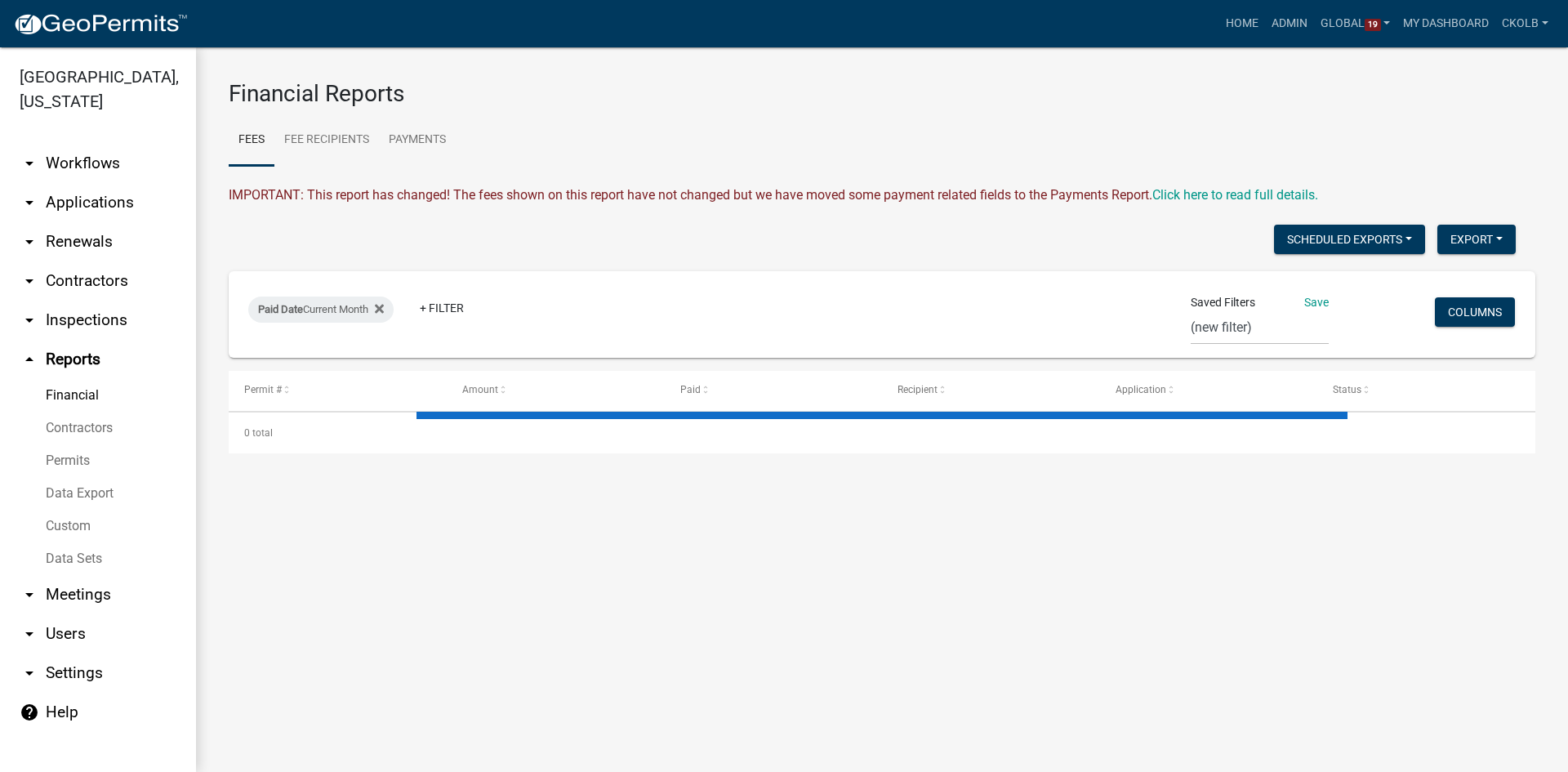
click at [75, 560] on link "Data Sets" at bounding box center [98, 559] width 196 height 33
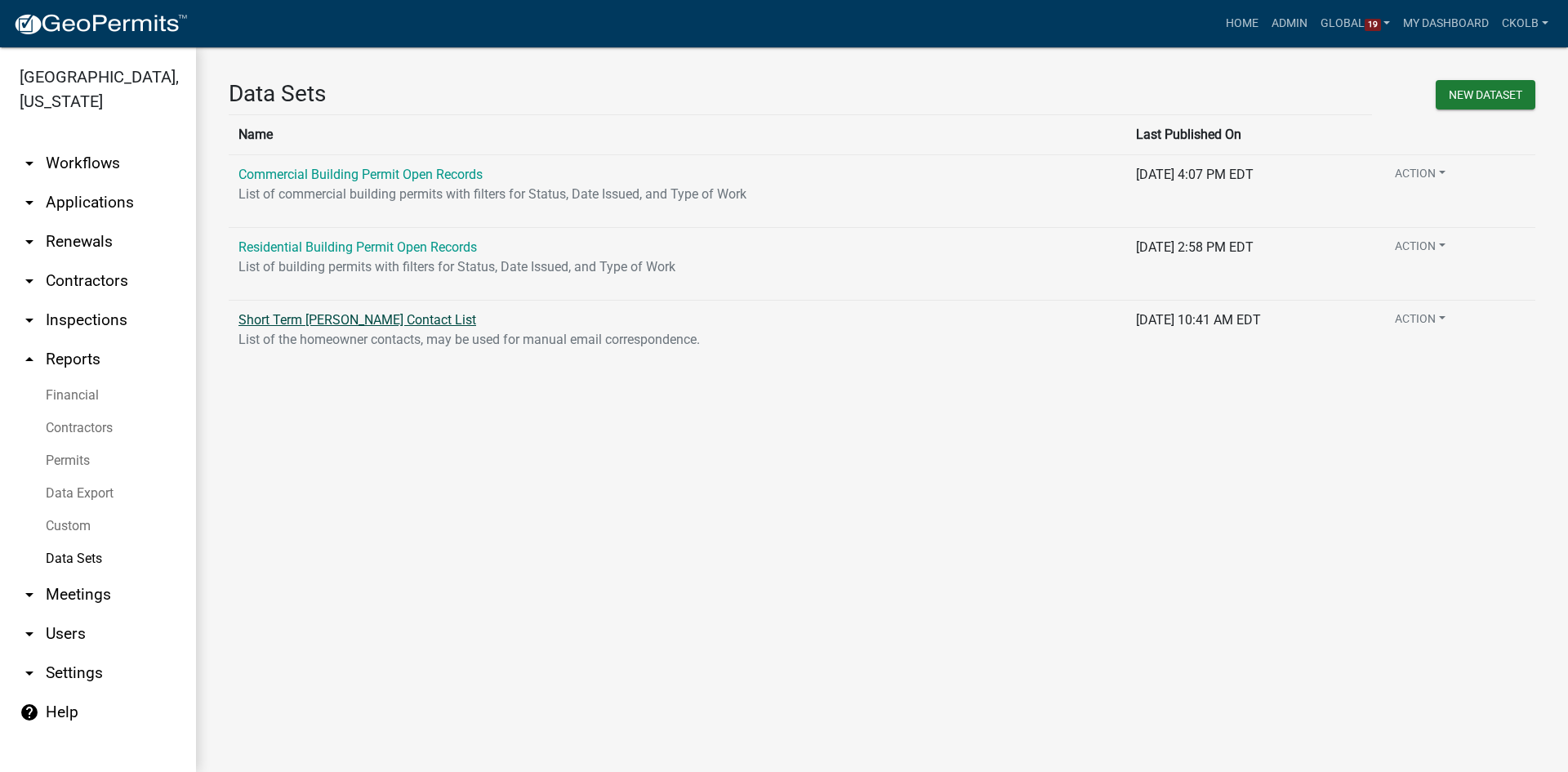
click at [314, 320] on link "Short Term [PERSON_NAME] Contact List" at bounding box center [357, 320] width 238 height 16
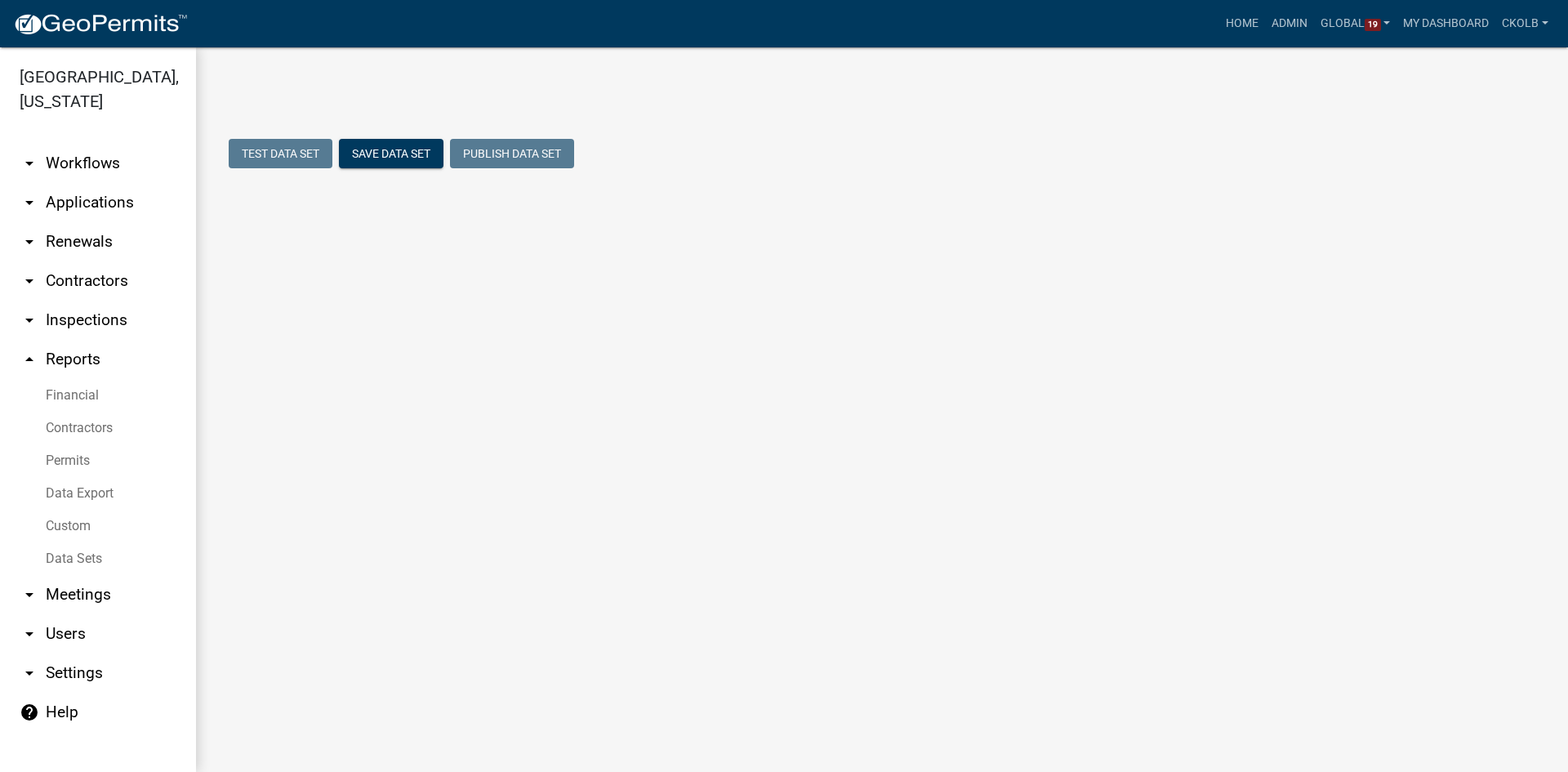
select select "ExpirationDate"
select select "APPLICATION_NUMBER"
select select "f408877a-2c2f-4e4e-b296-526e76f451d7"
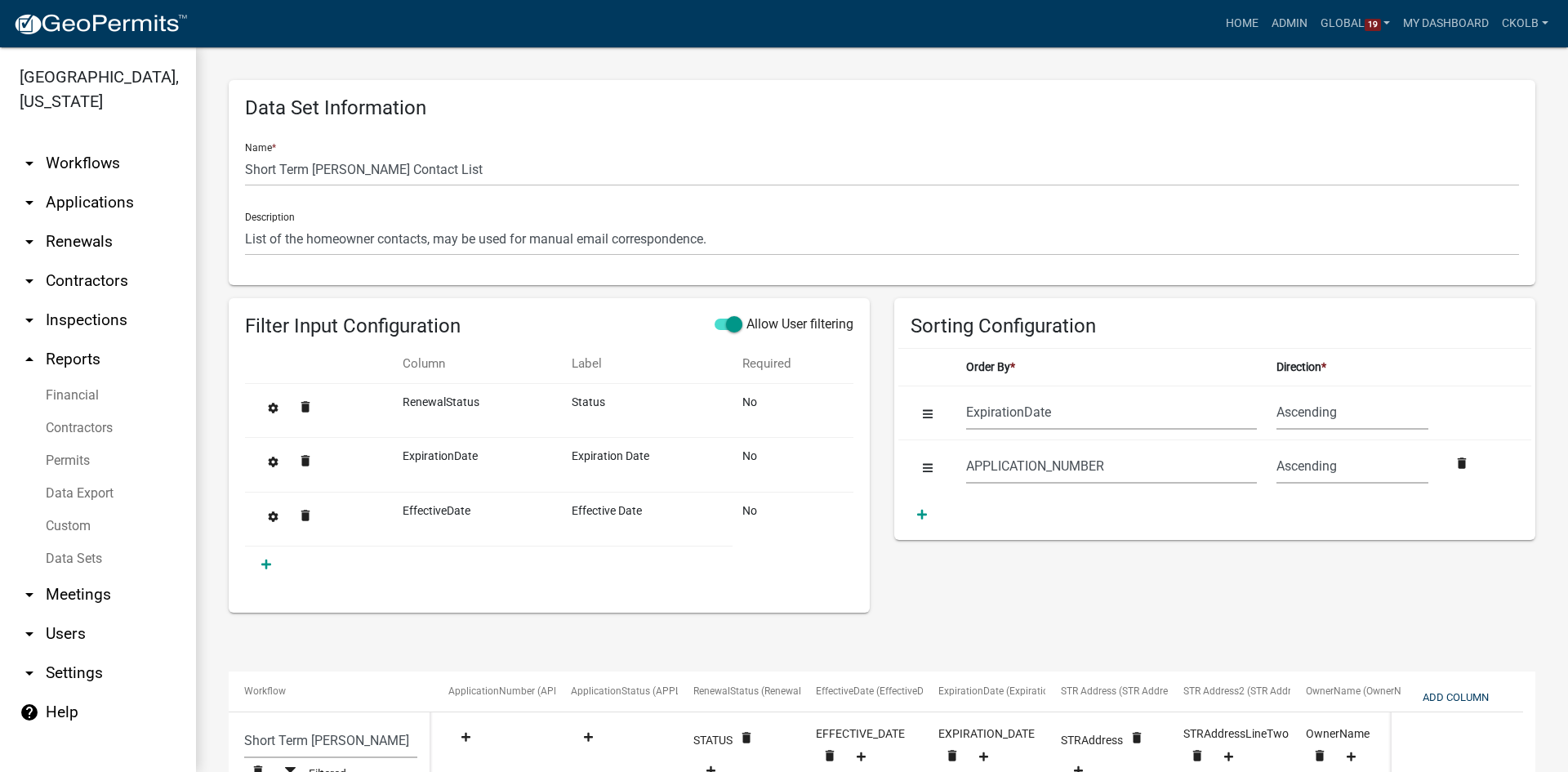
scroll to position [163, 0]
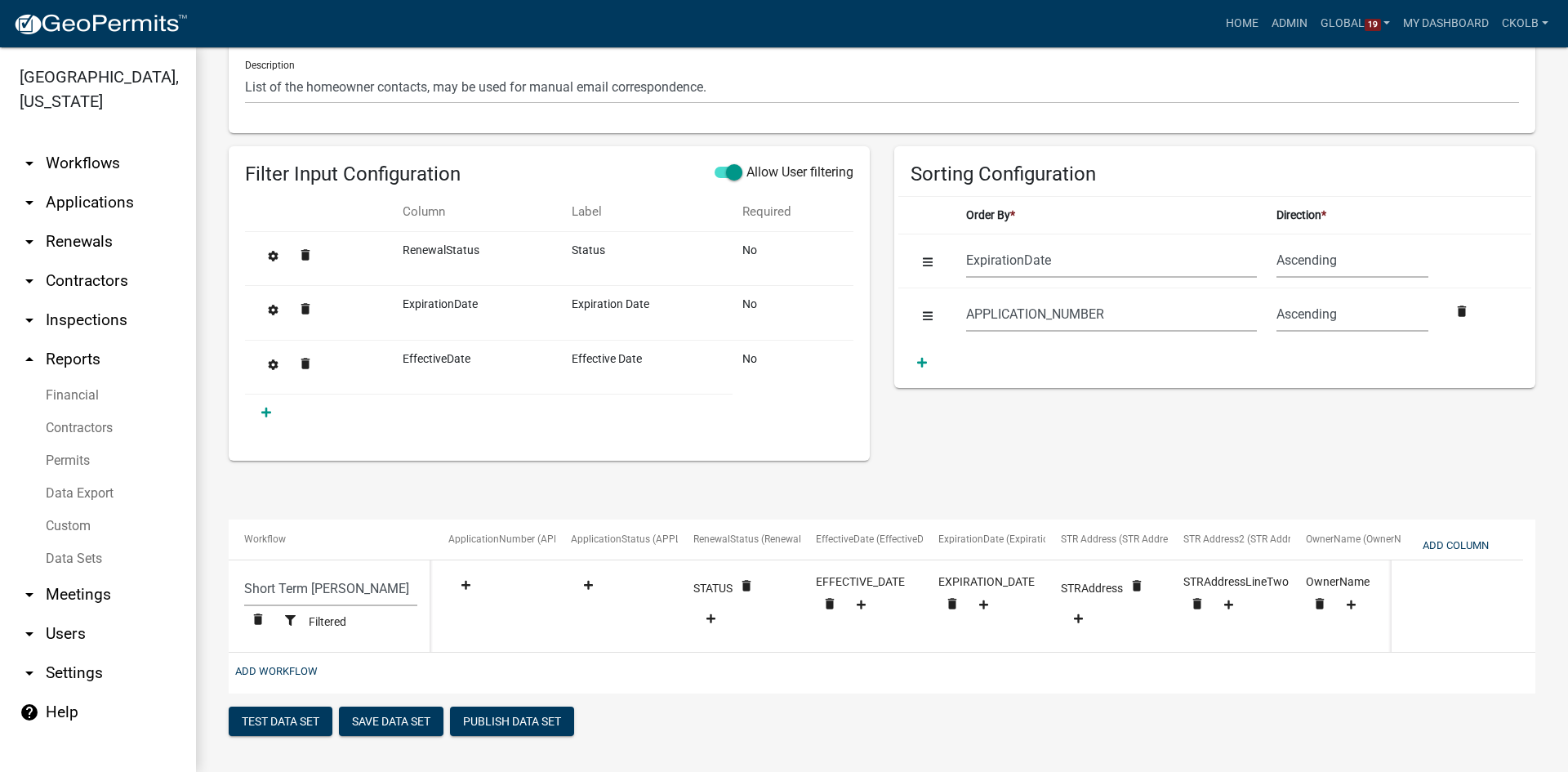
click at [70, 163] on link "arrow_drop_down Workflows" at bounding box center [98, 163] width 196 height 39
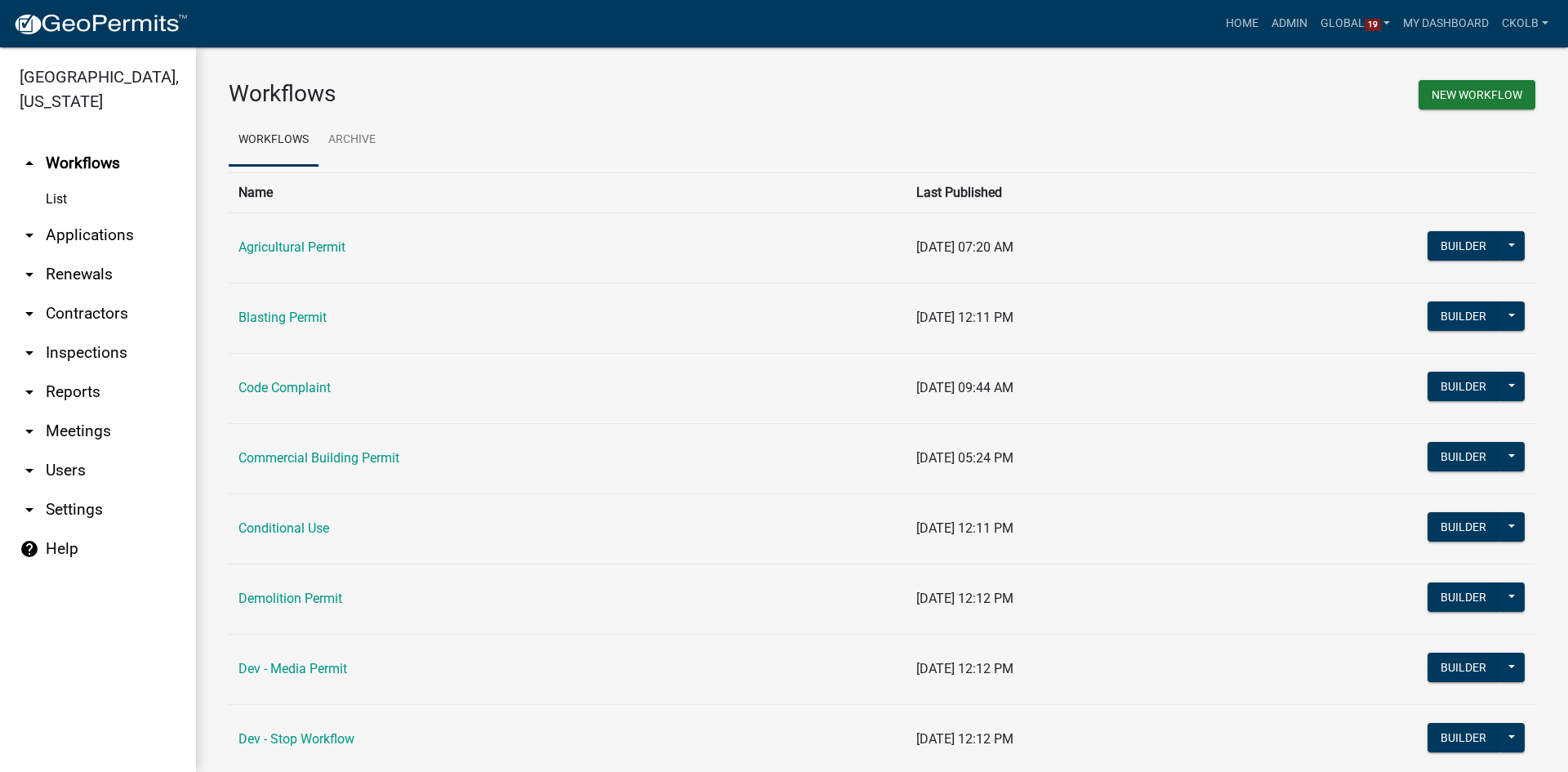
click at [69, 275] on link "arrow_drop_down Renewals" at bounding box center [98, 274] width 196 height 39
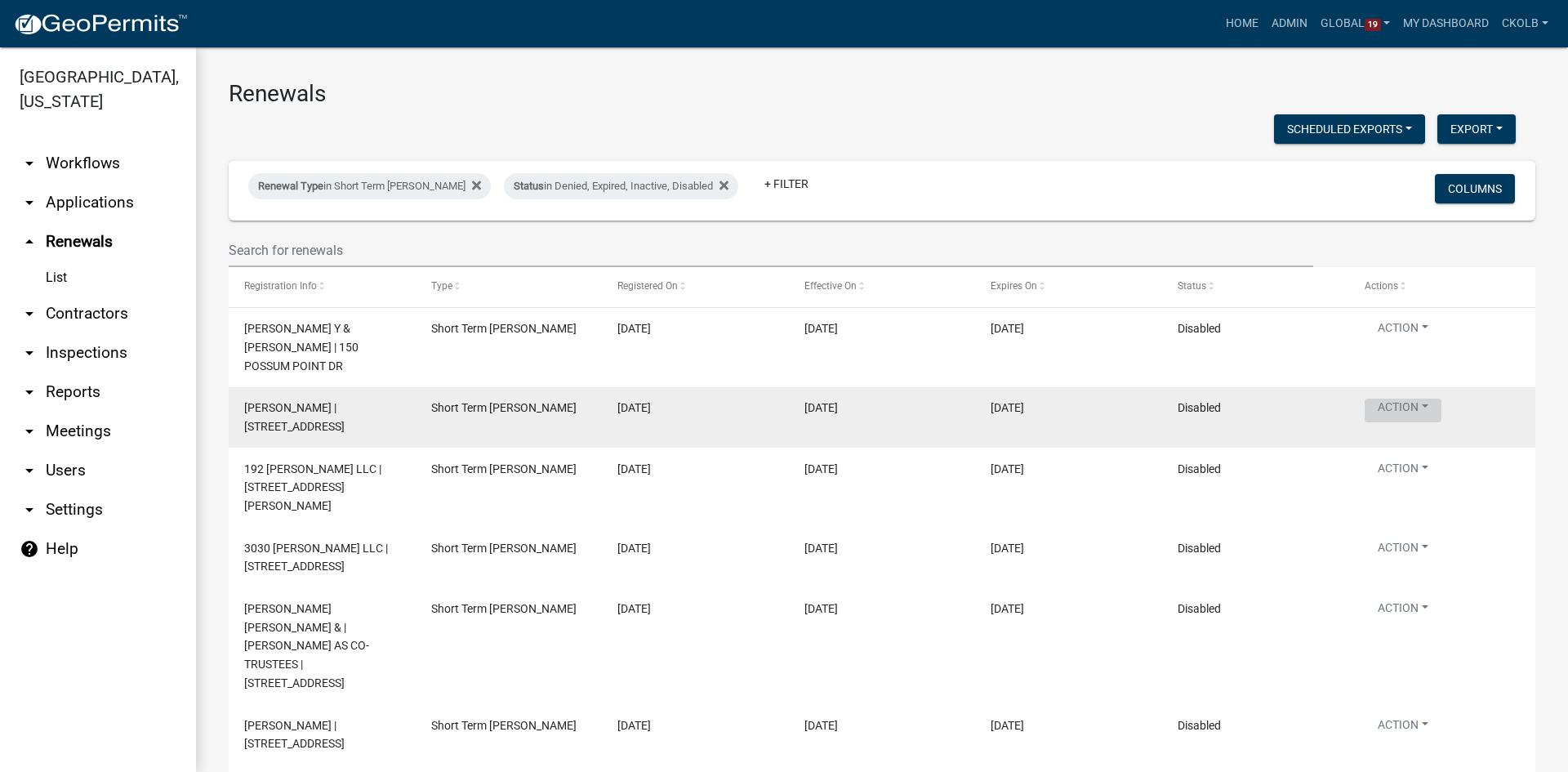
click at [1413, 398] on button "Action" at bounding box center [1402, 409] width 77 height 23
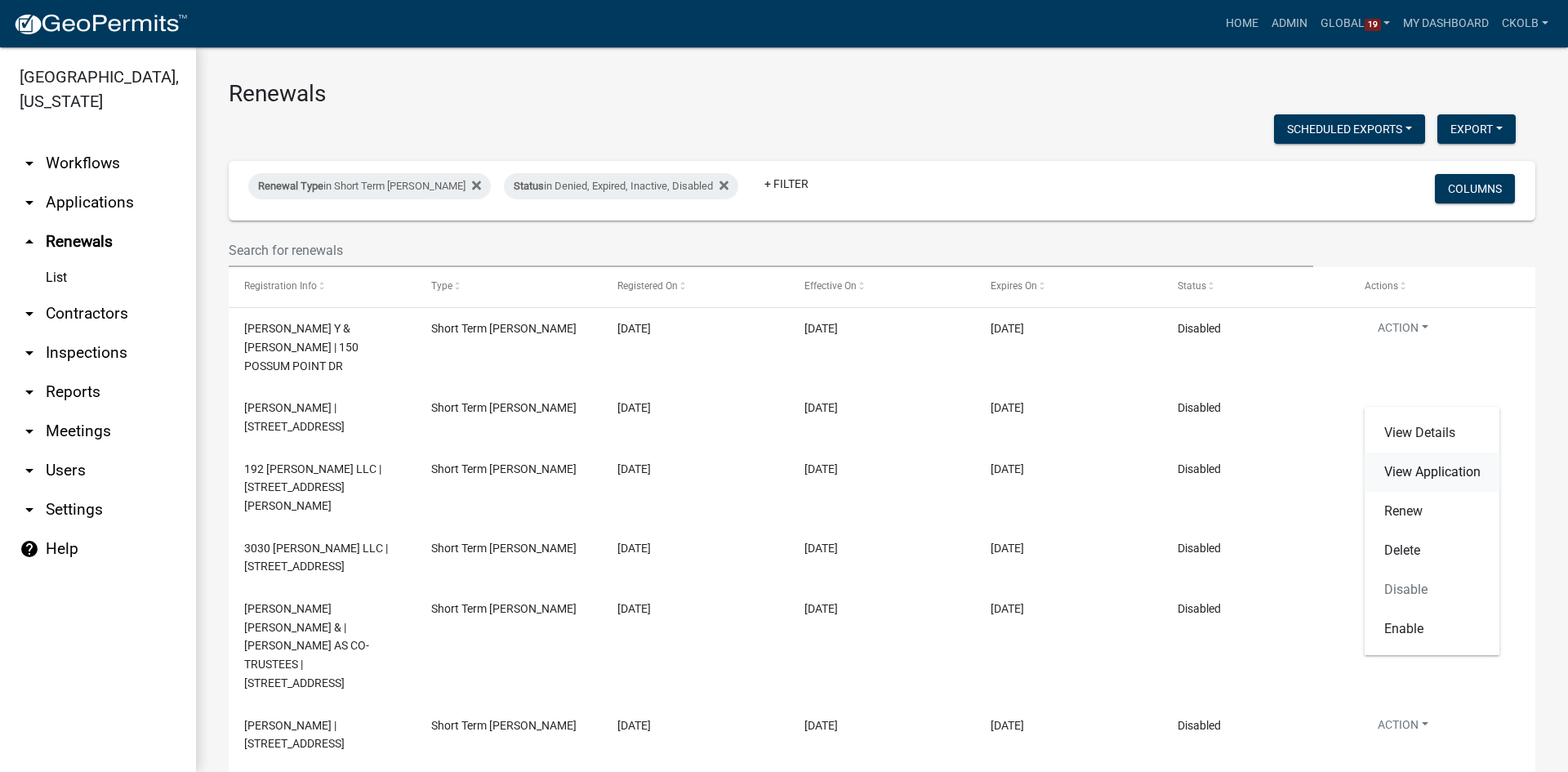
click at [1428, 470] on link "View Application" at bounding box center [1432, 472] width 135 height 39
